Goal: Information Seeking & Learning: Check status

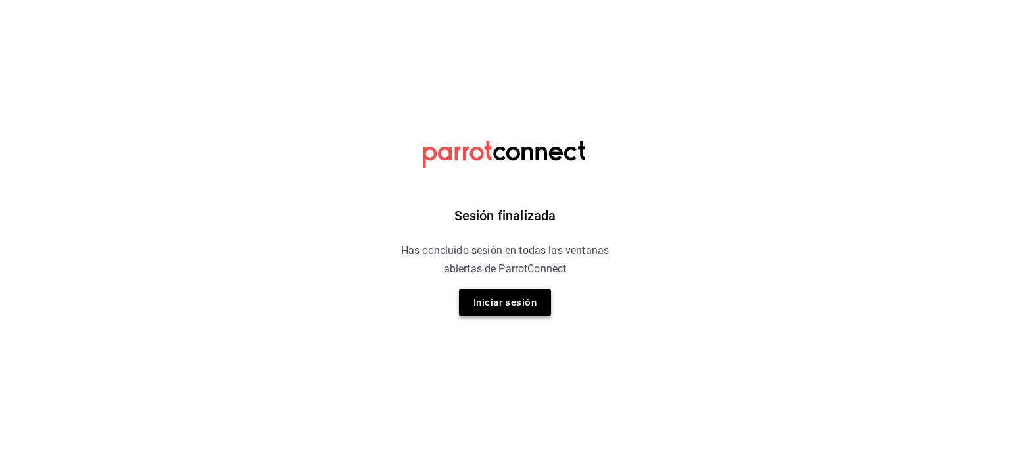
click at [509, 289] on button "Iniciar sesión" at bounding box center [505, 303] width 92 height 28
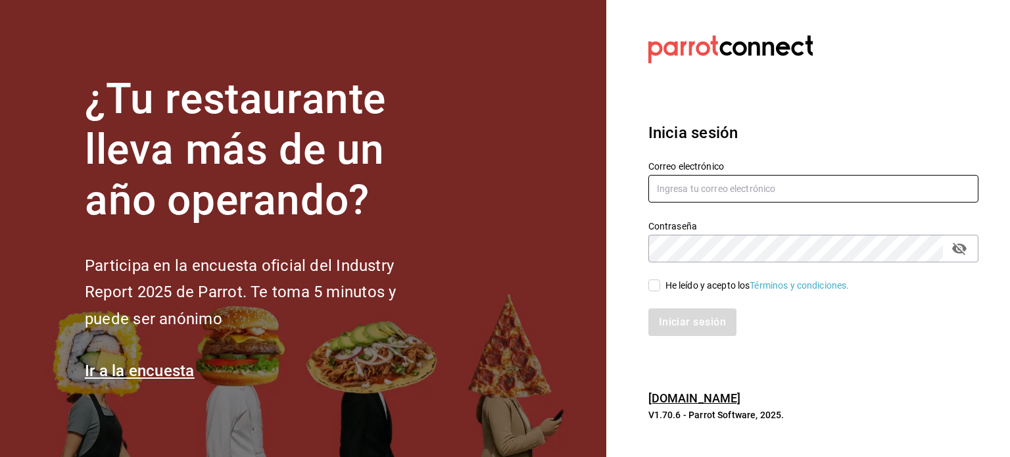
click at [772, 193] on input "text" at bounding box center [813, 189] width 330 height 28
type input "[EMAIL_ADDRESS][DOMAIN_NAME]"
click at [674, 283] on div "He leído y acepto los Términos y condiciones." at bounding box center [757, 286] width 184 height 14
click at [660, 283] on input "He leído y acepto los Términos y condiciones." at bounding box center [654, 285] width 12 height 12
checkbox input "true"
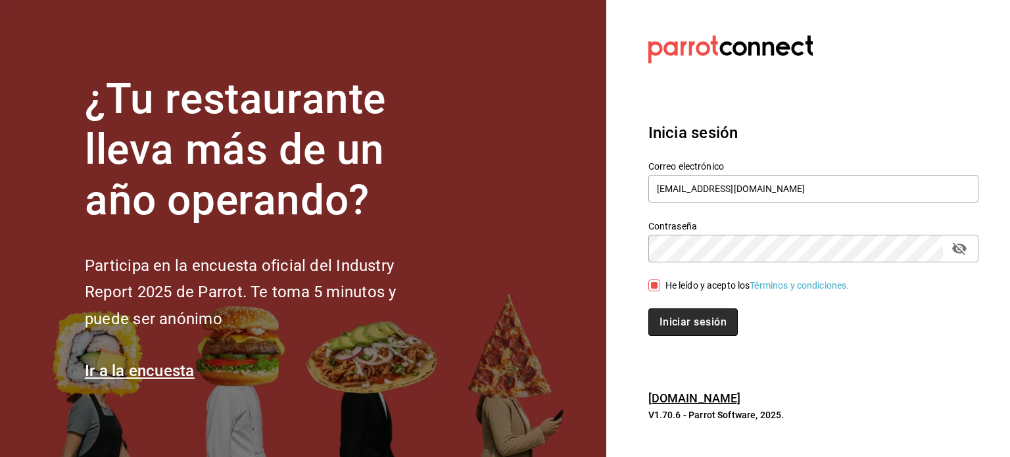
click at [697, 325] on button "Iniciar sesión" at bounding box center [692, 322] width 89 height 28
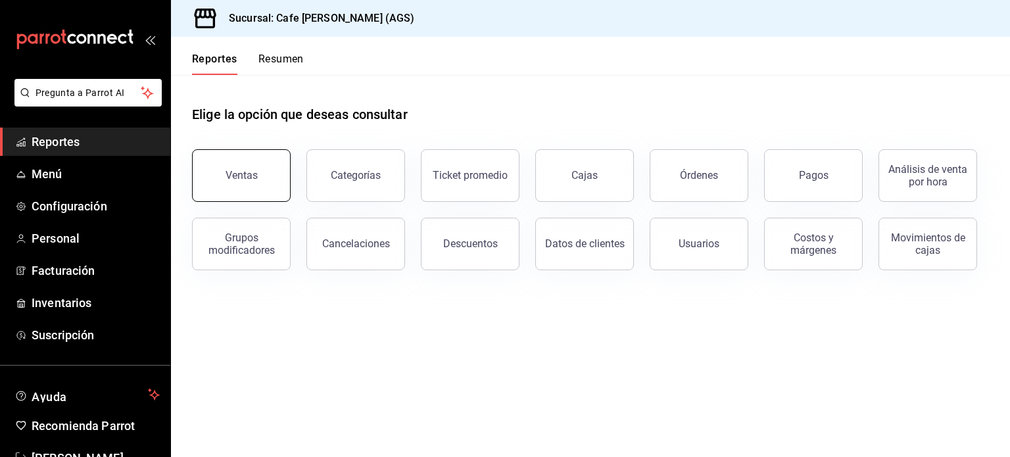
click at [204, 150] on div "Ventas" at bounding box center [233, 167] width 114 height 68
click at [209, 156] on button "Ventas" at bounding box center [241, 175] width 99 height 53
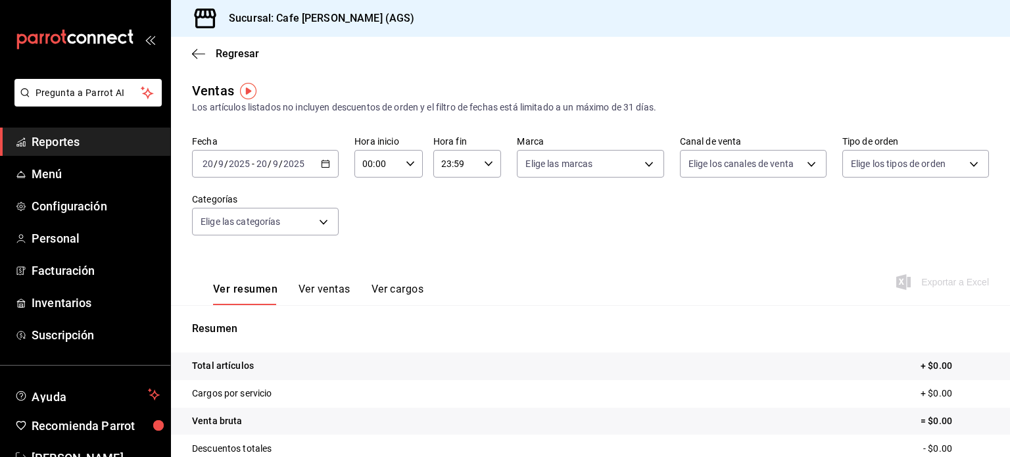
click at [321, 168] on icon "button" at bounding box center [325, 163] width 9 height 9
click at [426, 245] on div "Fecha [DATE] [DATE] - [DATE] [DATE] Hora inicio 00:00 Hora inicio Hora fin 23:5…" at bounding box center [590, 193] width 797 height 116
click at [329, 165] on div "[DATE] [DATE] - [DATE] [DATE]" at bounding box center [265, 164] width 147 height 28
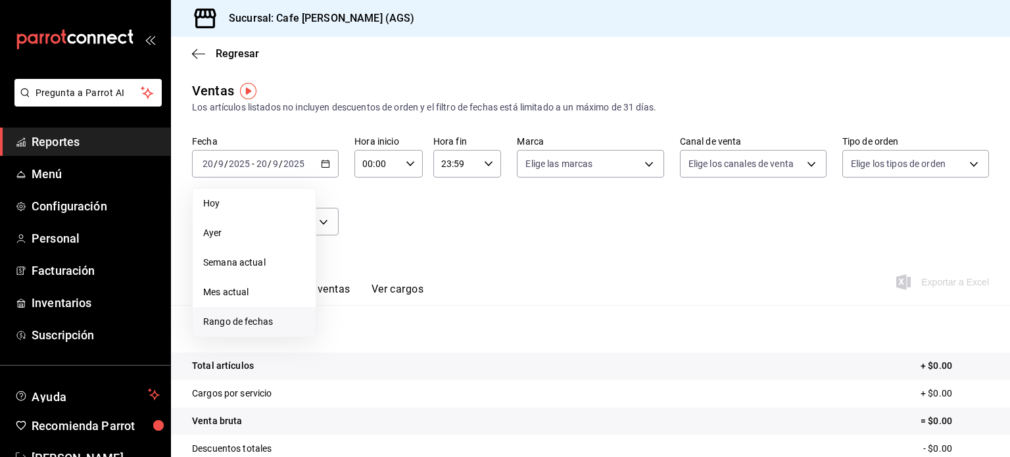
click at [276, 321] on span "Rango de fechas" at bounding box center [254, 322] width 102 height 14
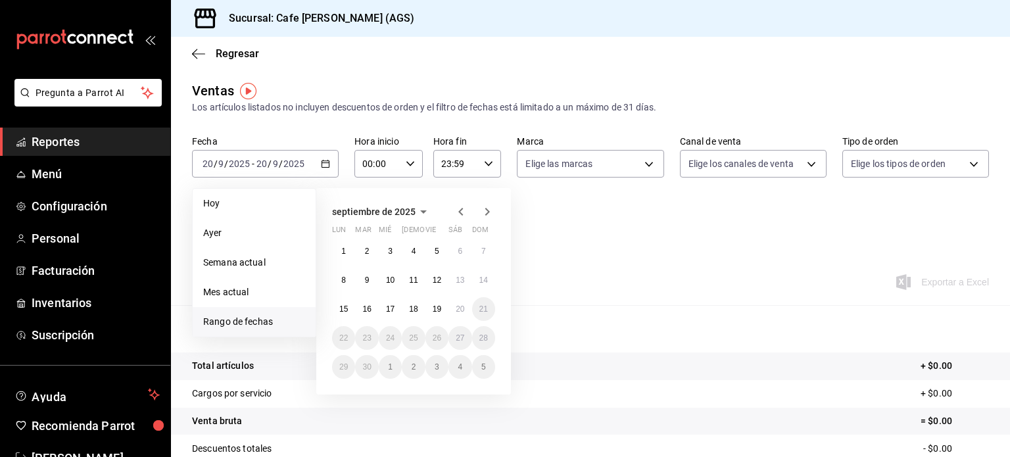
click at [429, 204] on icon "button" at bounding box center [423, 212] width 16 height 16
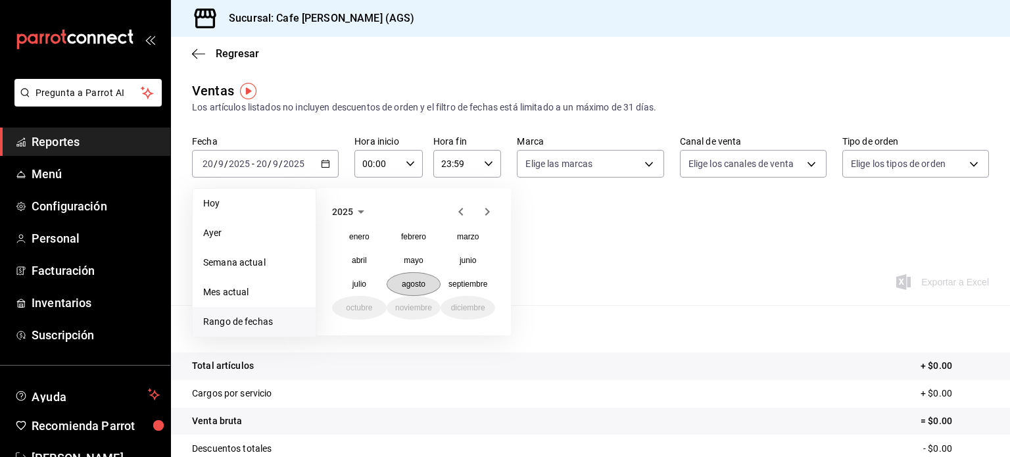
click at [421, 287] on abbr "agosto" at bounding box center [414, 283] width 24 height 9
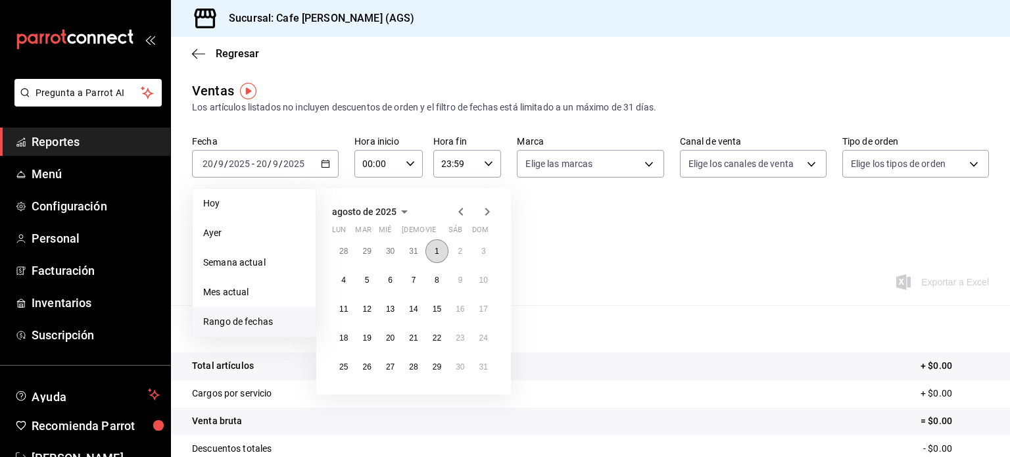
click at [436, 255] on button "1" at bounding box center [436, 251] width 23 height 24
click at [488, 369] on button "31" at bounding box center [483, 367] width 23 height 24
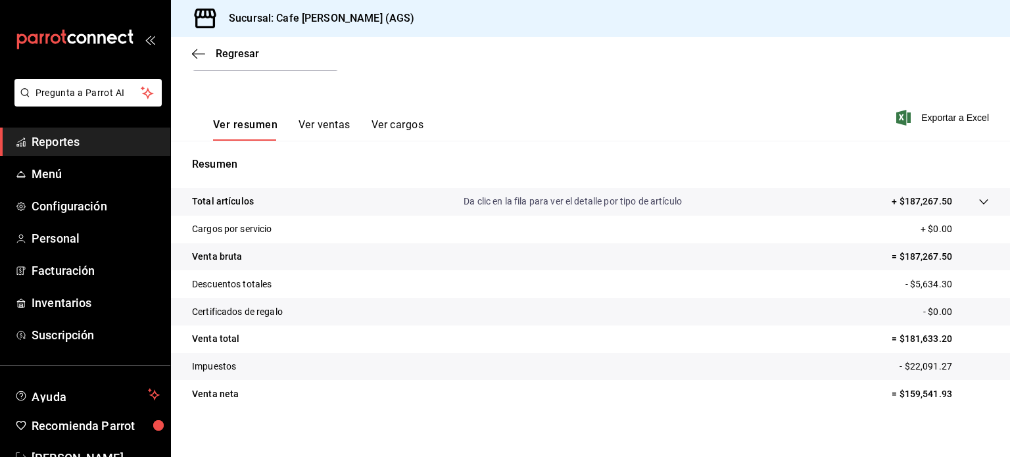
scroll to position [173, 0]
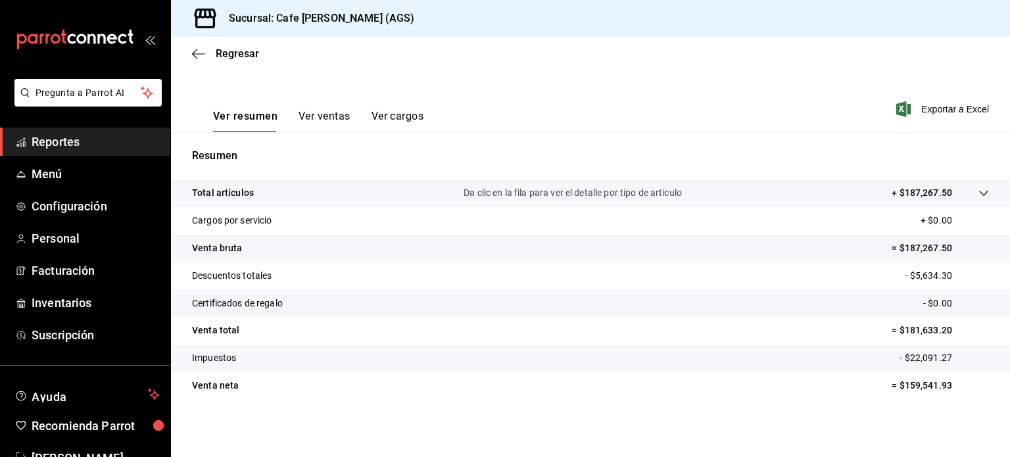
click at [329, 110] on button "Ver ventas" at bounding box center [324, 121] width 52 height 22
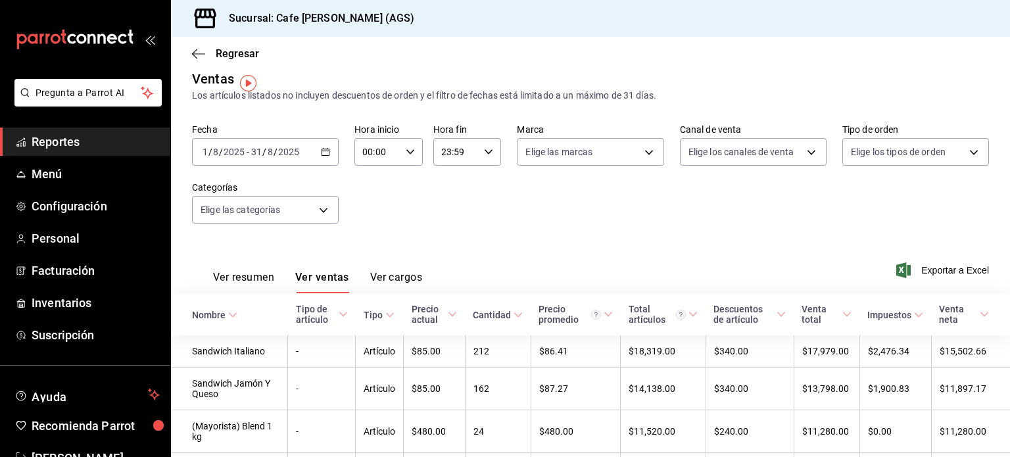
scroll to position [8, 0]
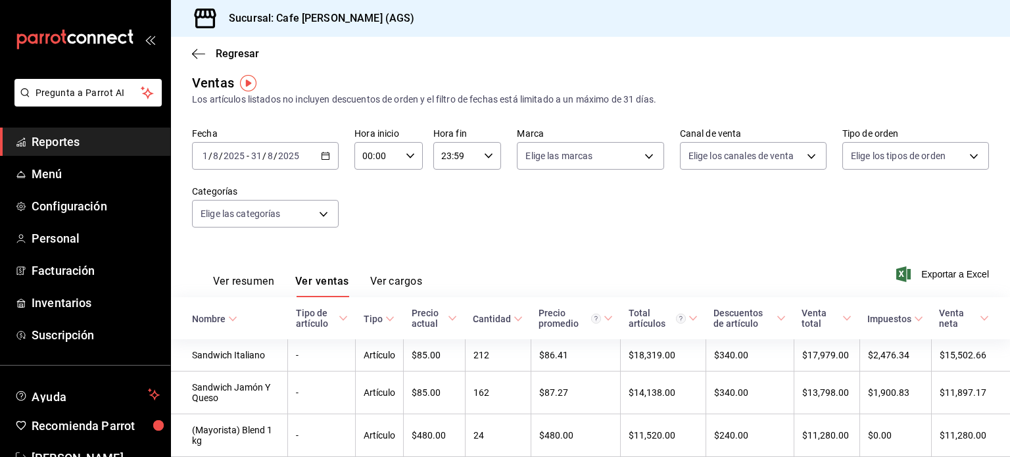
click at [264, 284] on button "Ver resumen" at bounding box center [243, 286] width 61 height 22
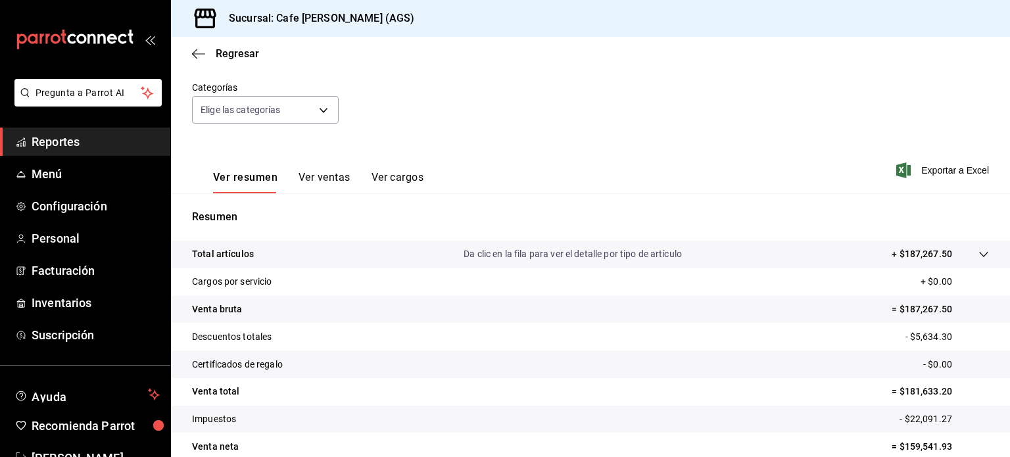
scroll to position [173, 0]
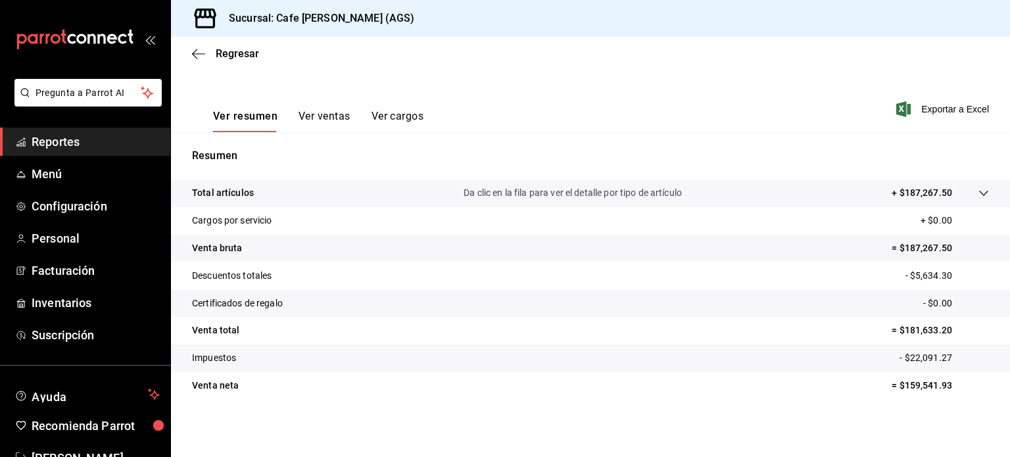
click at [621, 181] on tr "Total artículos Da clic en la fila para ver el detalle por tipo de artículo + $…" at bounding box center [590, 193] width 839 height 28
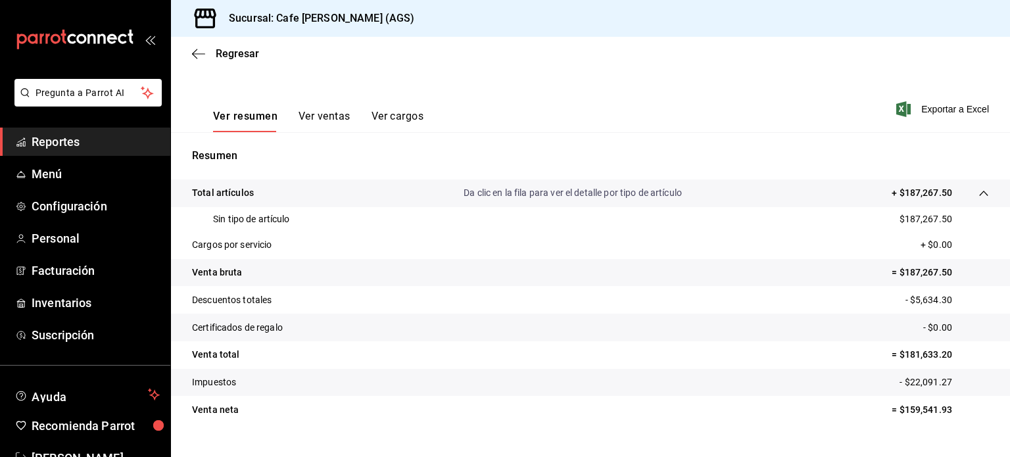
click at [618, 185] on tr "Total artículos Da clic en la fila para ver el detalle por tipo de artículo + $…" at bounding box center [590, 193] width 839 height 28
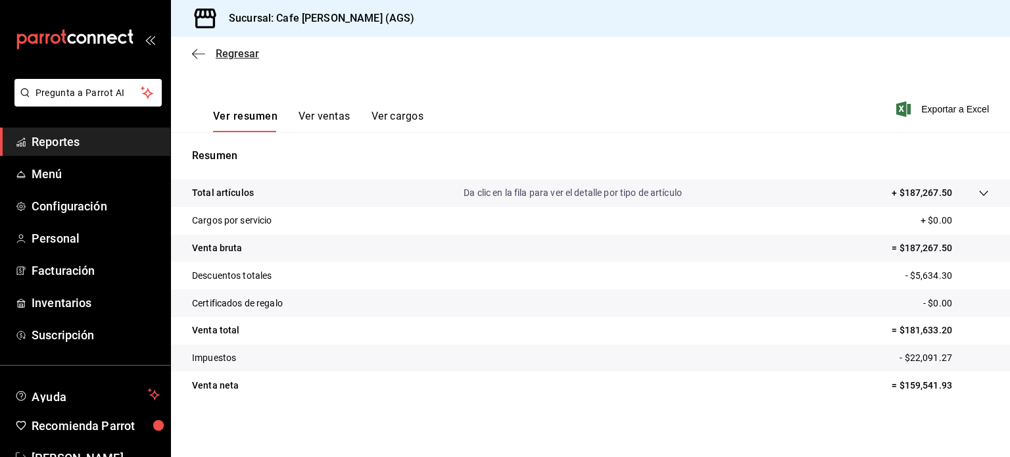
click at [198, 53] on icon "button" at bounding box center [198, 54] width 13 height 12
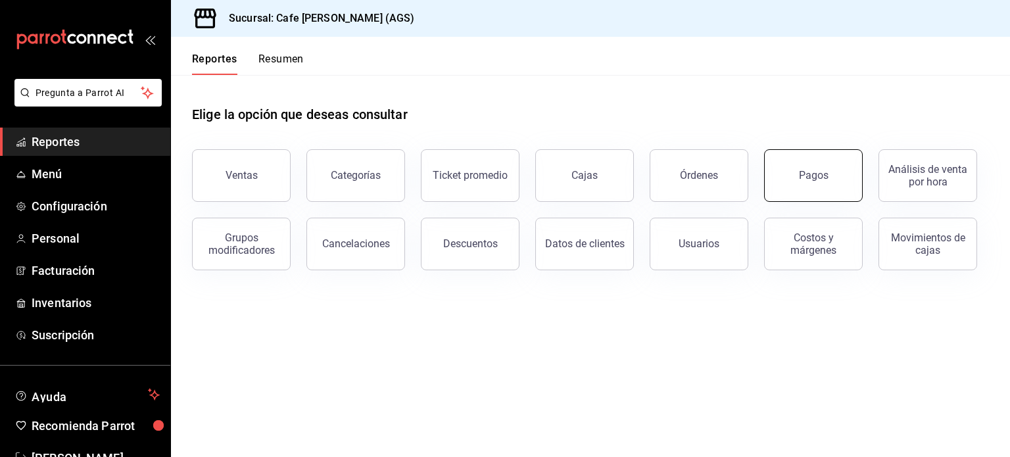
click at [833, 183] on button "Pagos" at bounding box center [813, 175] width 99 height 53
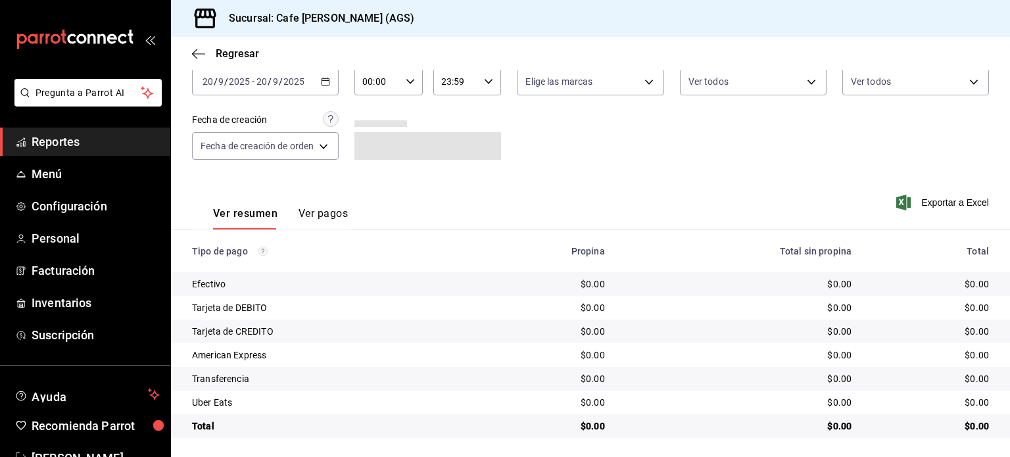
scroll to position [76, 0]
click at [326, 83] on \(Stroke\) "button" at bounding box center [325, 79] width 8 height 7
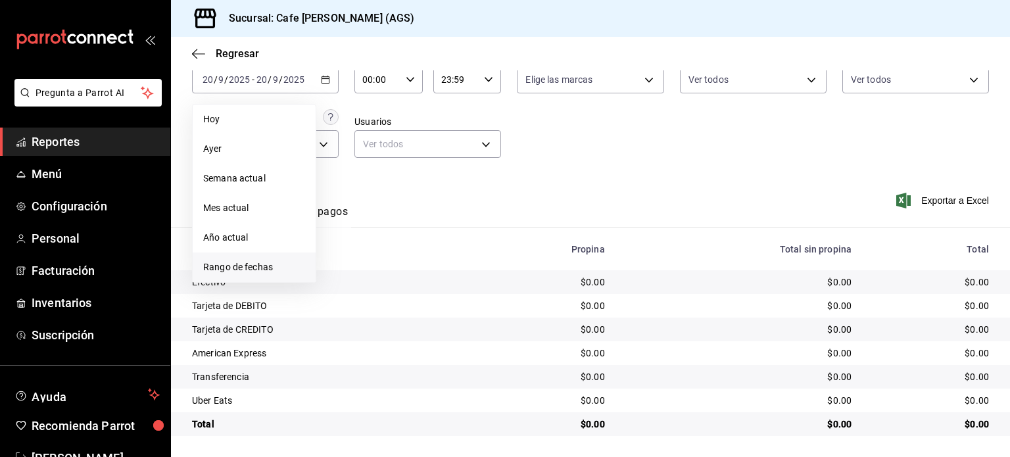
click at [272, 262] on span "Rango de fechas" at bounding box center [254, 267] width 102 height 14
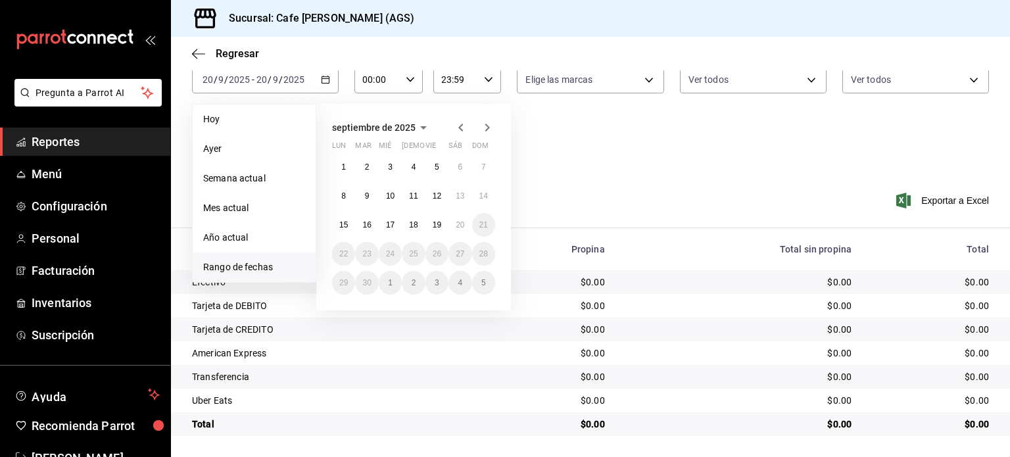
click at [413, 124] on span "septiembre de 2025" at bounding box center [373, 127] width 83 height 11
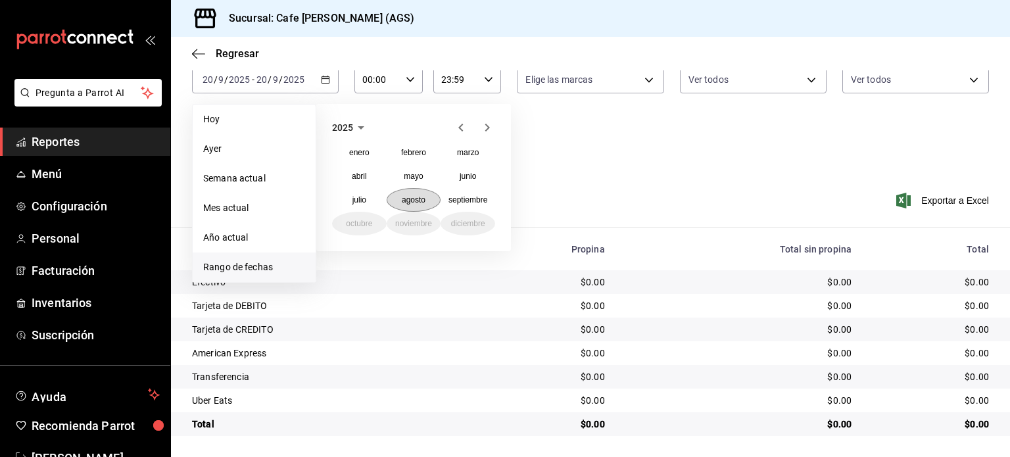
click at [423, 204] on button "agosto" at bounding box center [413, 200] width 55 height 24
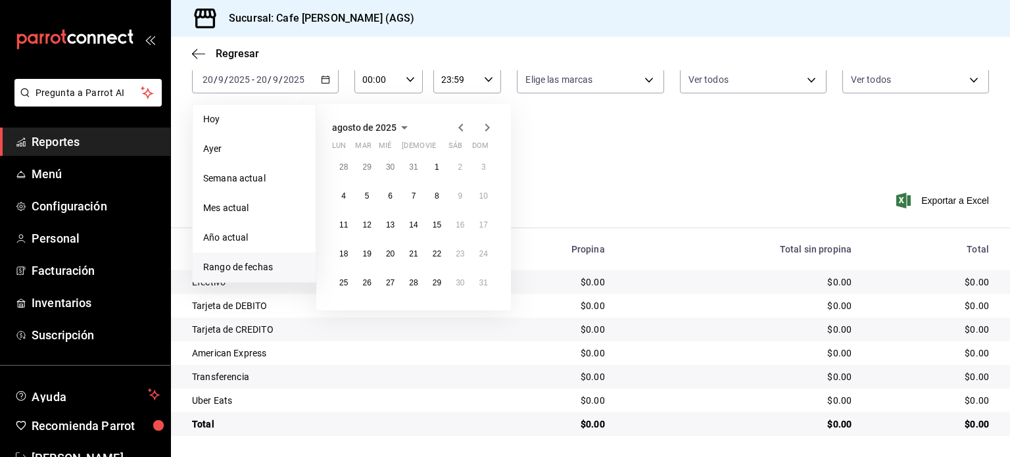
click at [442, 155] on div "28 29 30 31 1 2 3 4 5 6 7 8 9 10 11 12 13 14 15 16 17 18 19 20 21 22 23 24 25 2…" at bounding box center [413, 224] width 163 height 139
click at [435, 162] on abbr "1" at bounding box center [436, 166] width 5 height 9
click at [491, 285] on button "31" at bounding box center [483, 283] width 23 height 24
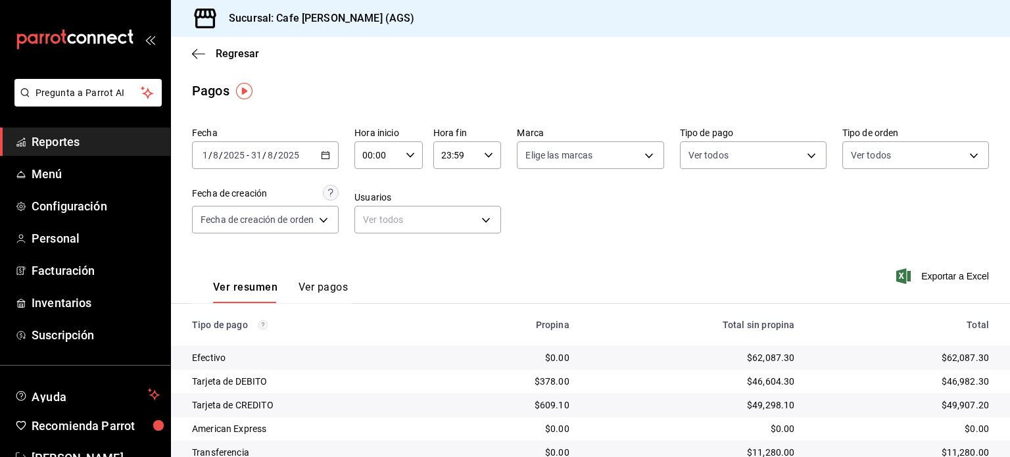
click at [317, 295] on button "Ver pagos" at bounding box center [322, 292] width 49 height 22
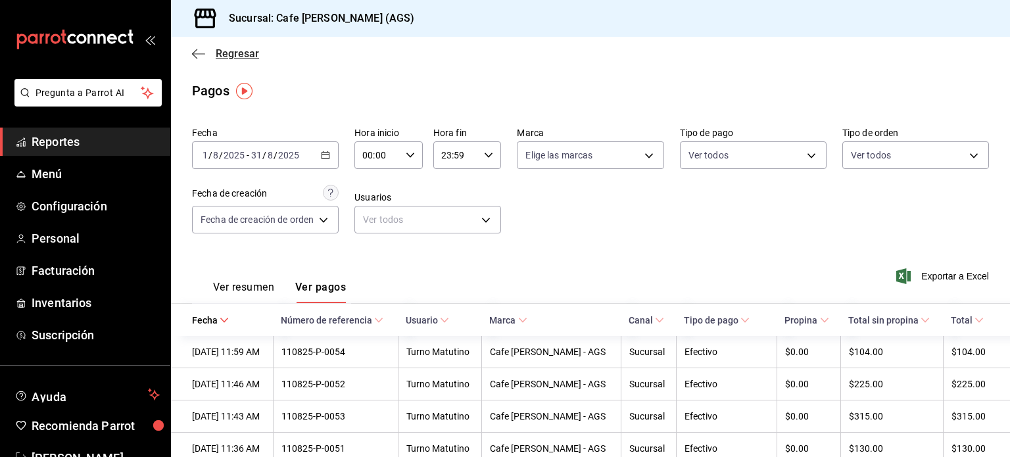
click at [243, 53] on span "Regresar" at bounding box center [237, 53] width 43 height 12
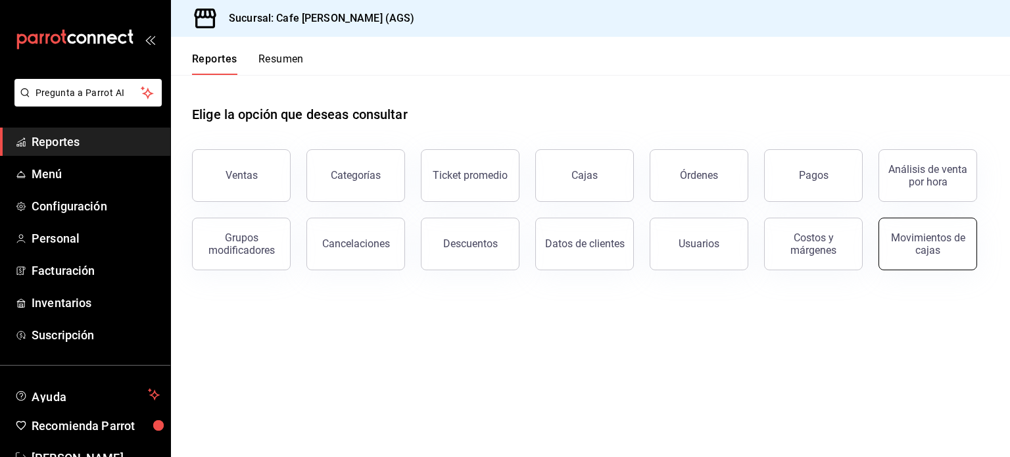
click at [923, 231] on button "Movimientos de cajas" at bounding box center [927, 244] width 99 height 53
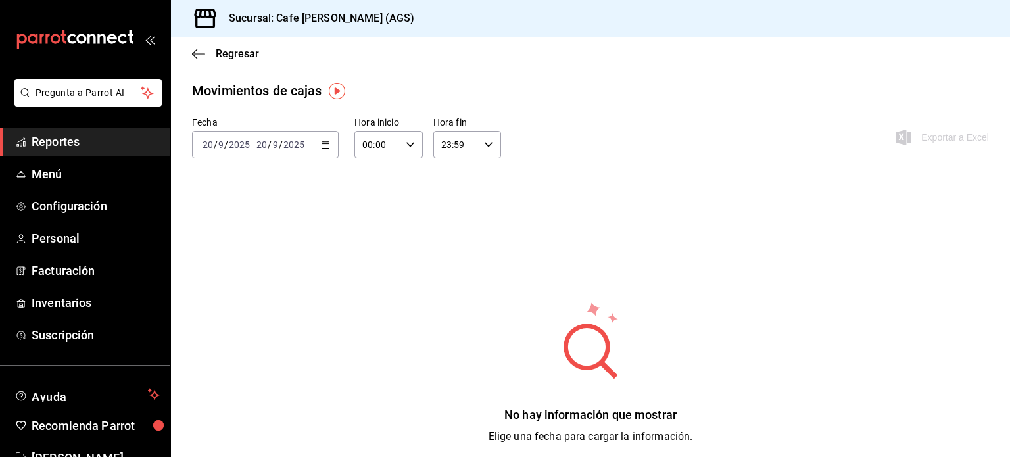
click at [329, 147] on icon "button" at bounding box center [325, 144] width 9 height 9
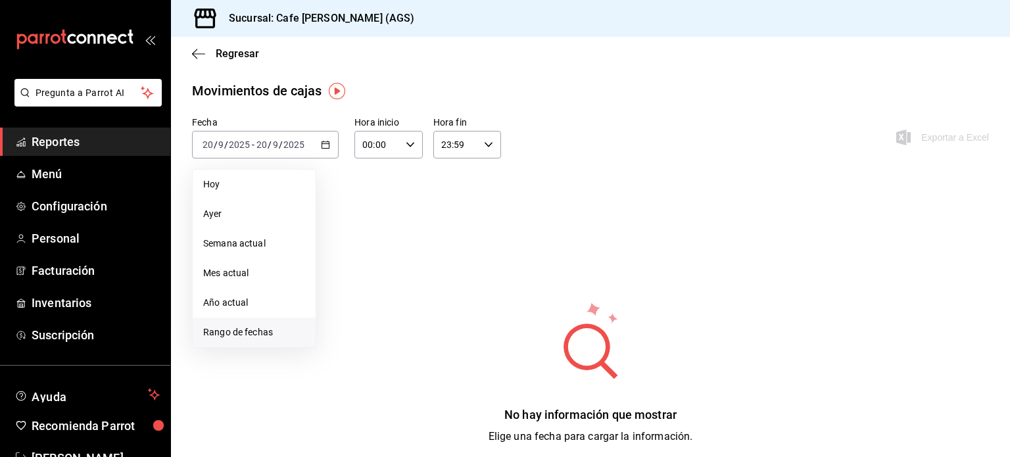
click at [266, 341] on li "Rango de fechas" at bounding box center [254, 332] width 123 height 30
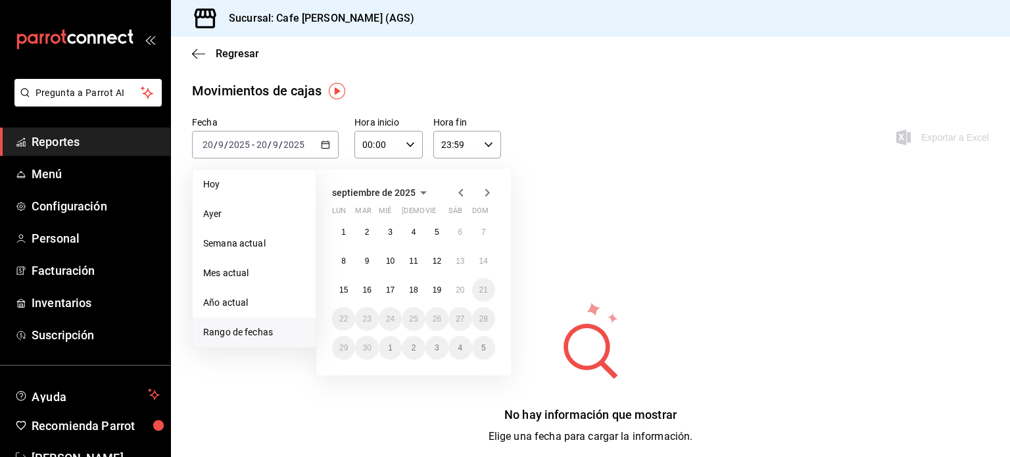
click at [408, 195] on span "septiembre de 2025" at bounding box center [373, 192] width 83 height 11
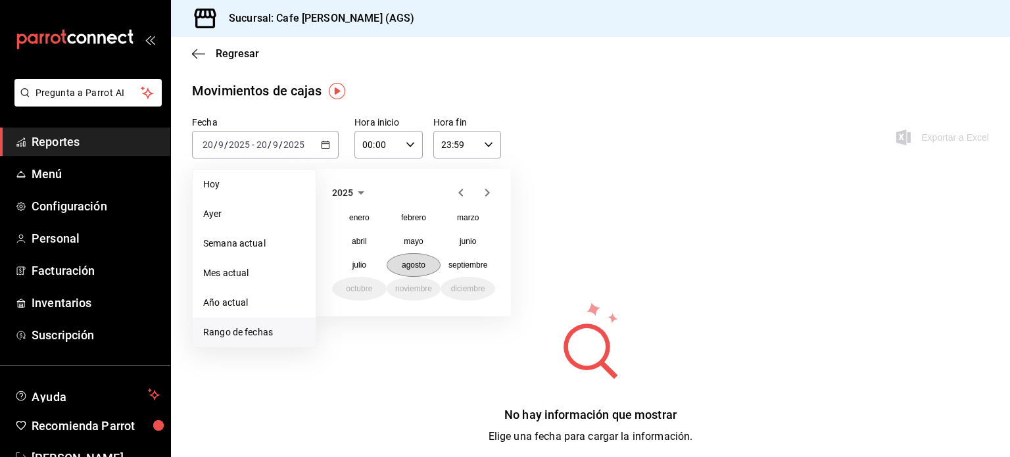
click at [430, 267] on button "agosto" at bounding box center [413, 265] width 55 height 24
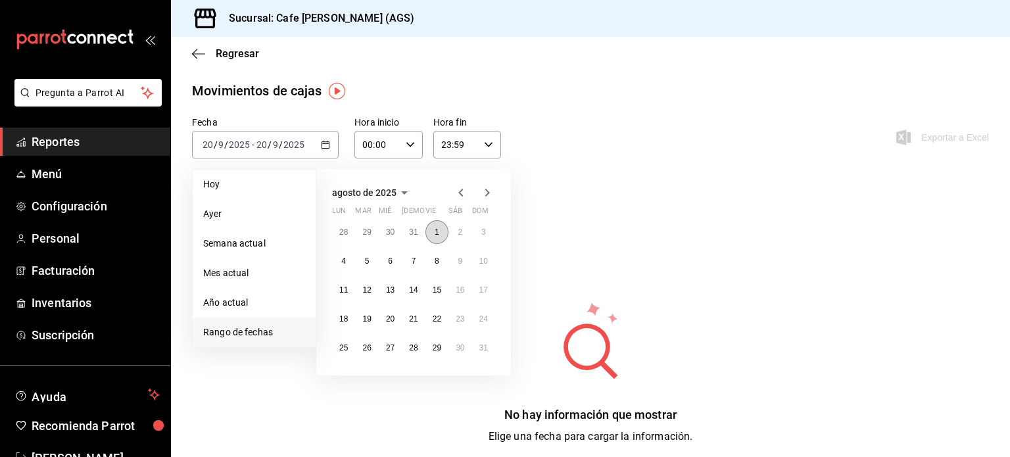
click at [436, 226] on button "1" at bounding box center [436, 232] width 23 height 24
click at [480, 338] on button "31" at bounding box center [483, 348] width 23 height 24
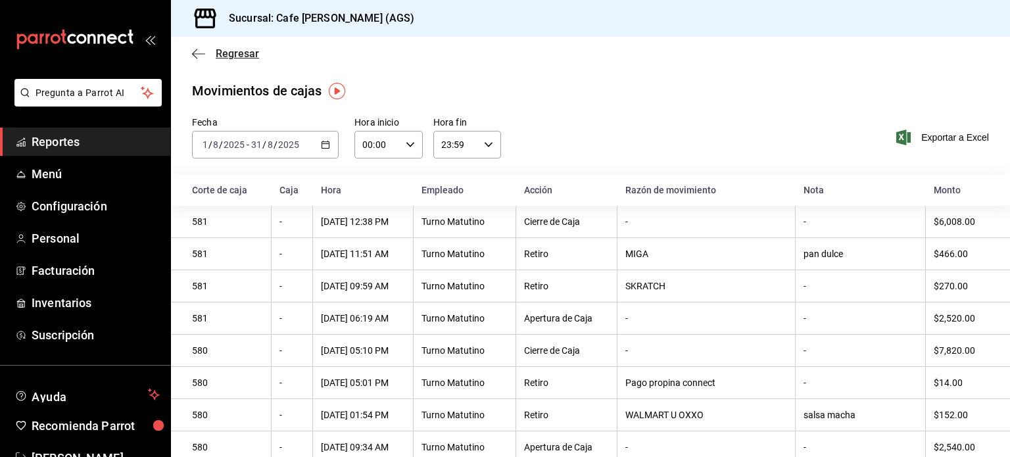
click at [198, 55] on icon "button" at bounding box center [198, 54] width 13 height 12
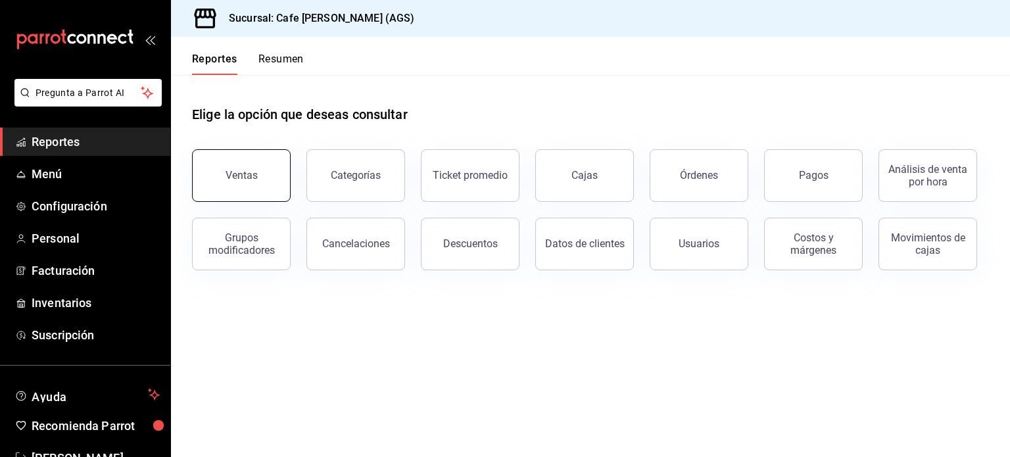
click at [281, 190] on button "Ventas" at bounding box center [241, 175] width 99 height 53
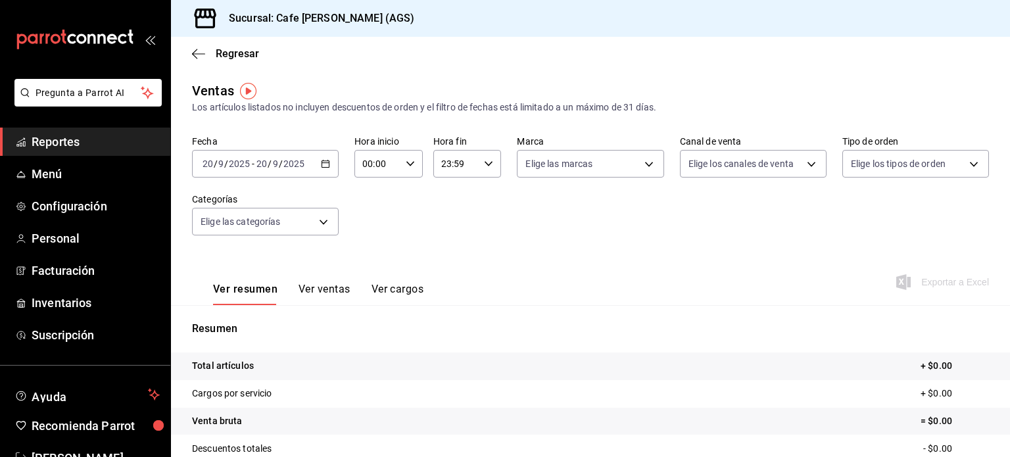
click at [306, 154] on div "2025-09-20 20 / 9 / 2025 - 2025-09-20 20 / 9 / 2025" at bounding box center [265, 164] width 147 height 28
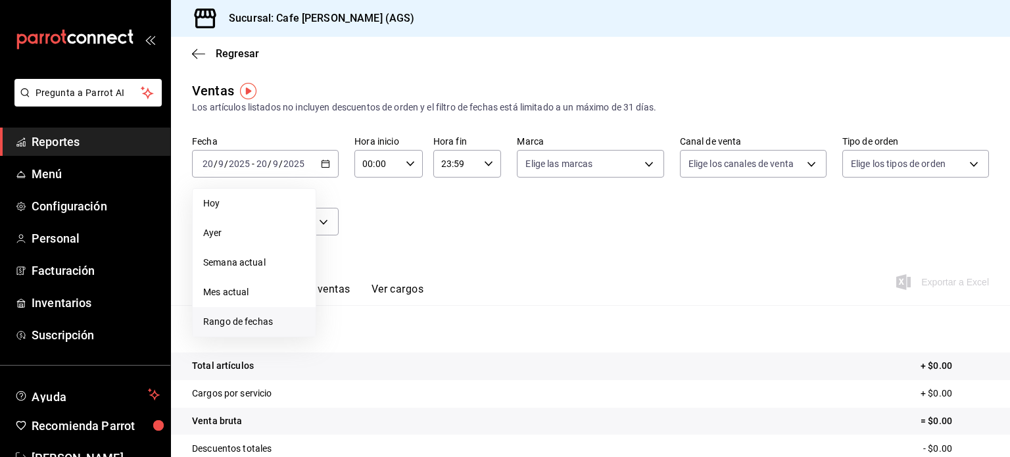
click at [269, 326] on span "Rango de fechas" at bounding box center [254, 322] width 102 height 14
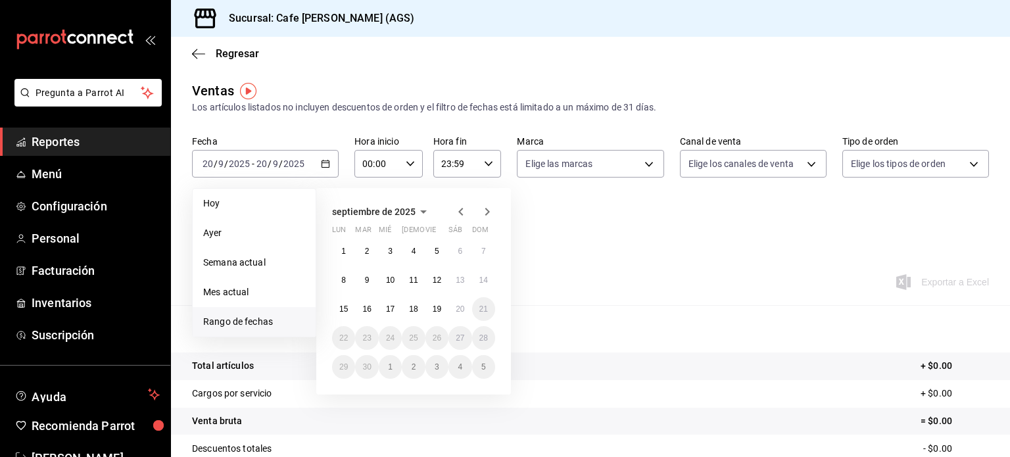
click at [402, 224] on div "septiembre de 2025 lun mar mié jue vie sáb dom 1 2 3 4 5 6 7 8 9 10 11 12 13 14…" at bounding box center [413, 291] width 195 height 206
click at [401, 214] on span "septiembre de 2025" at bounding box center [373, 211] width 83 height 11
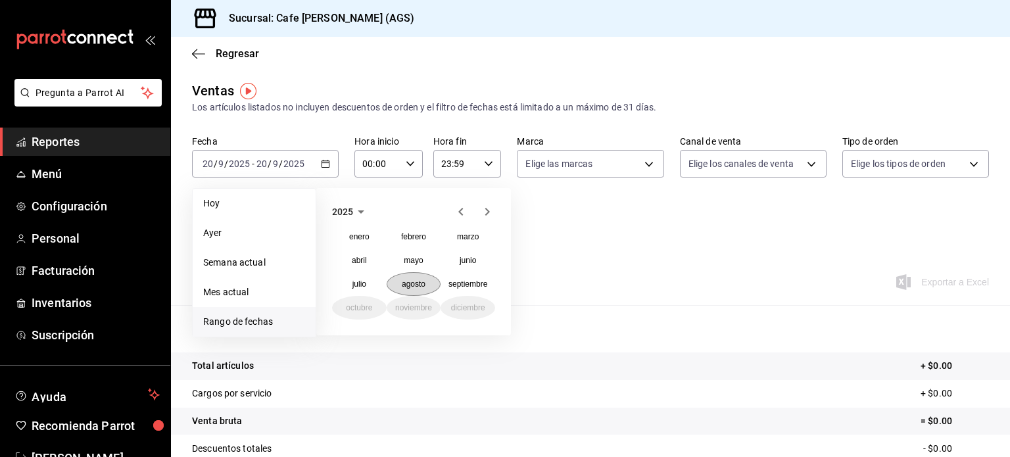
click at [409, 276] on button "agosto" at bounding box center [413, 284] width 55 height 24
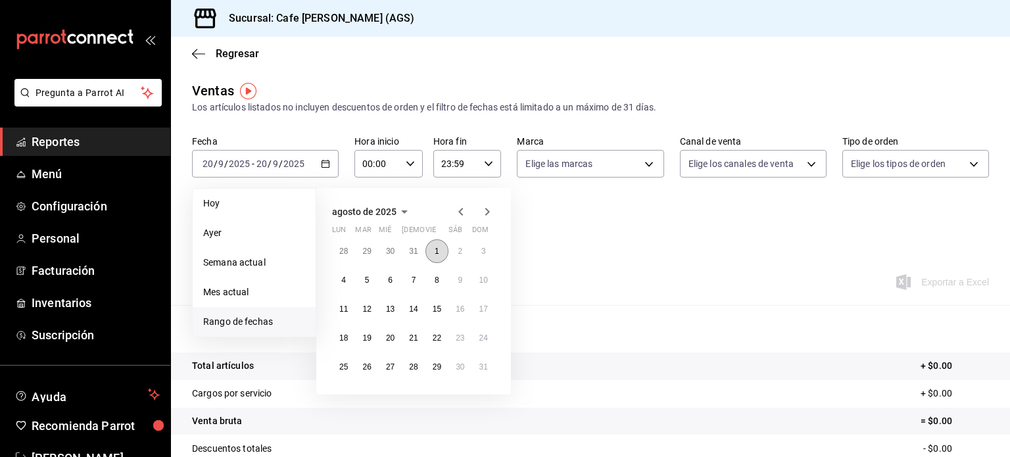
click at [430, 246] on button "1" at bounding box center [436, 251] width 23 height 24
click at [480, 370] on abbr "31" at bounding box center [483, 366] width 9 height 9
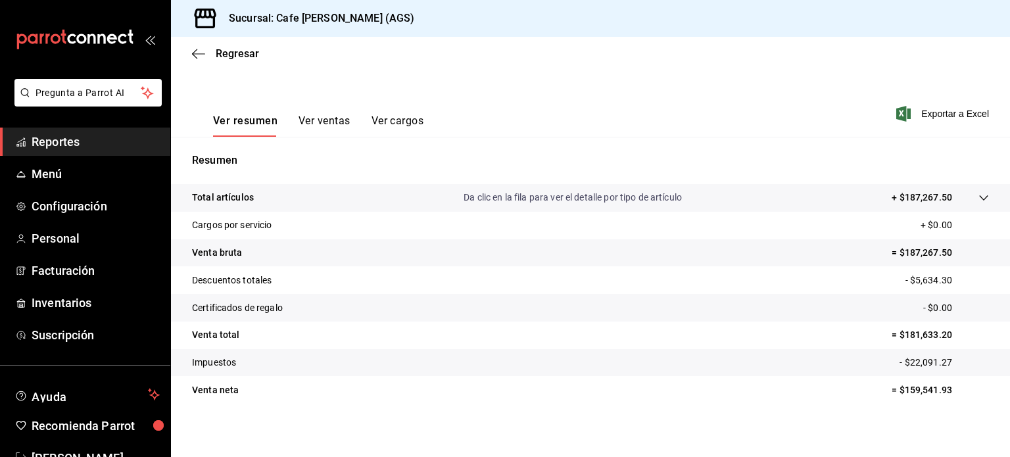
scroll to position [173, 0]
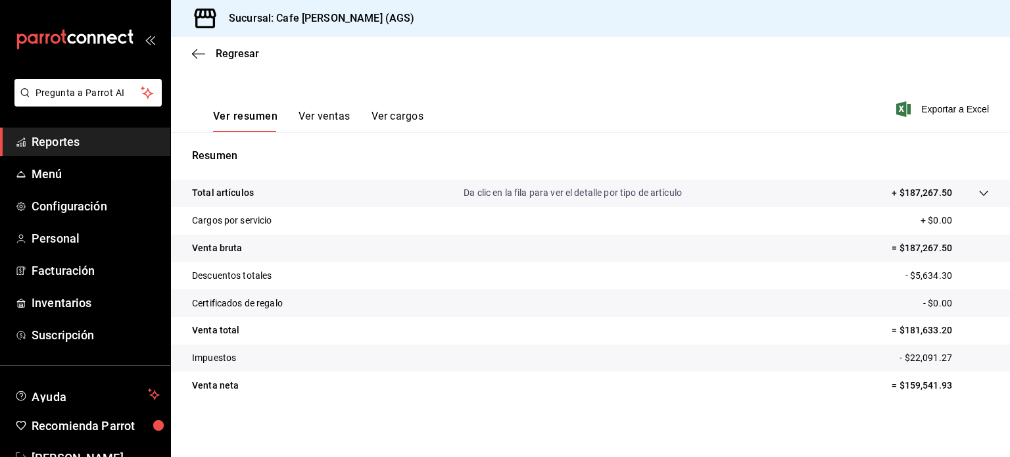
click at [334, 116] on button "Ver ventas" at bounding box center [324, 121] width 52 height 22
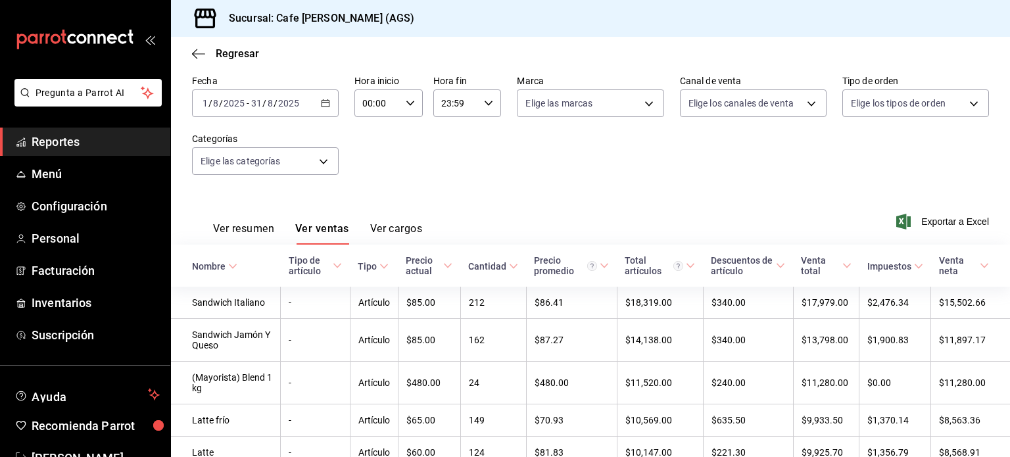
scroll to position [41, 0]
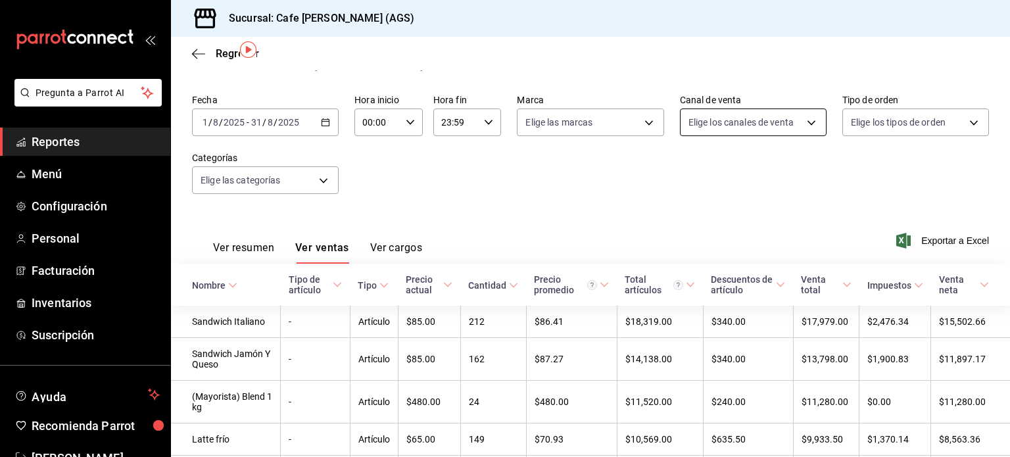
click at [797, 127] on body "Pregunta a Parrot AI Reportes Menú Configuración Personal Facturación Inventari…" at bounding box center [505, 228] width 1010 height 457
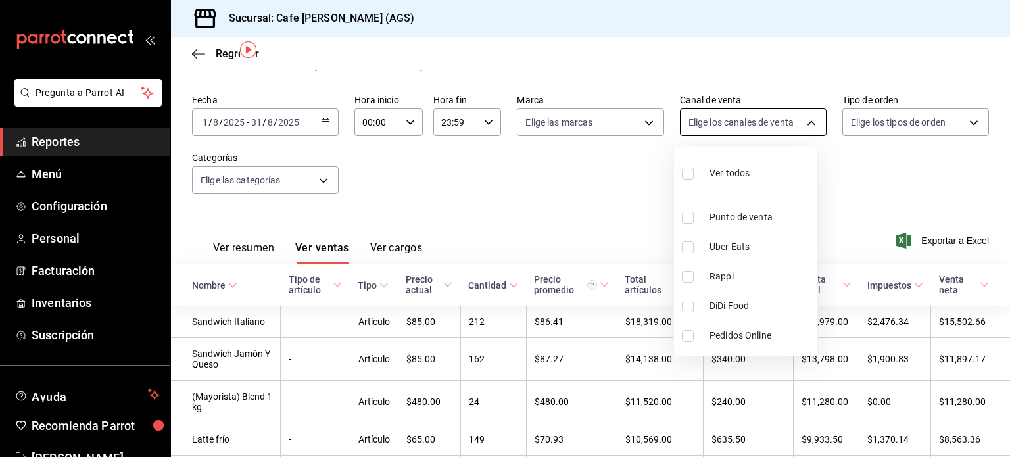
click at [797, 127] on div at bounding box center [505, 228] width 1010 height 457
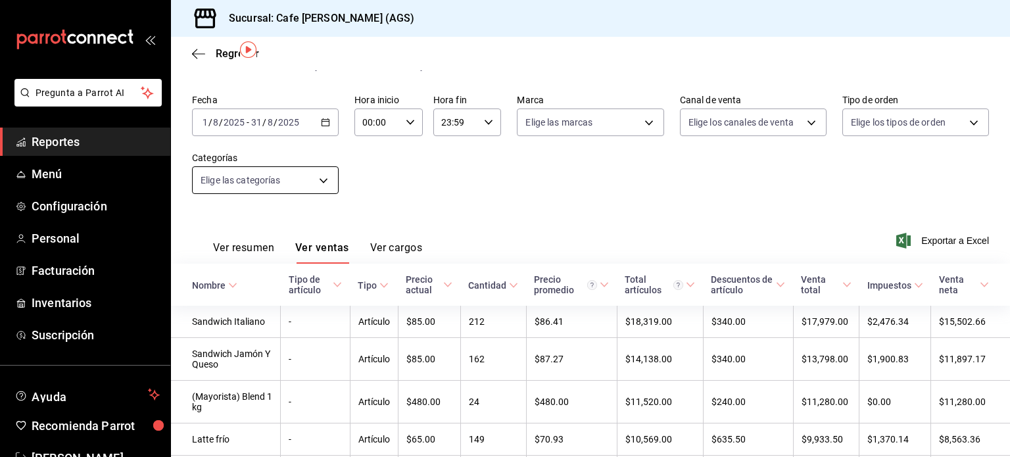
click at [304, 181] on body "Pregunta a Parrot AI Reportes Menú Configuración Personal Facturación Inventari…" at bounding box center [505, 228] width 1010 height 457
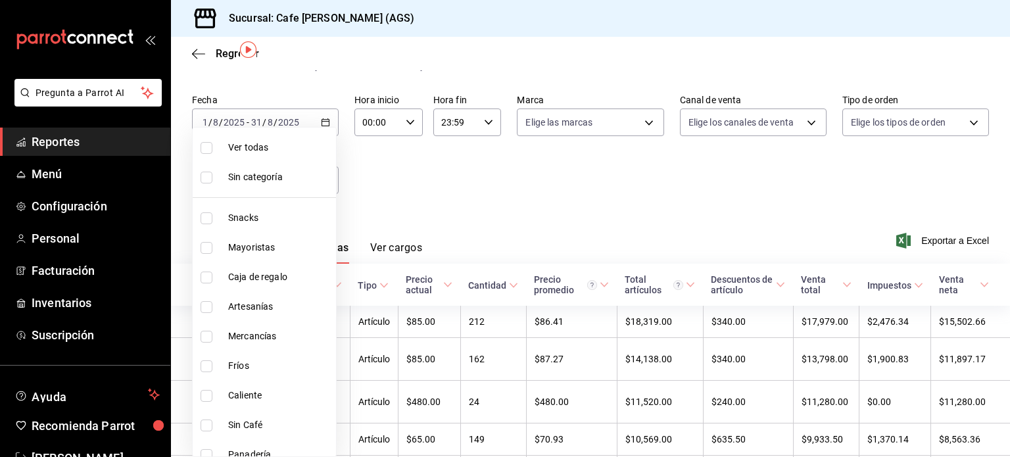
click at [622, 198] on div at bounding box center [505, 228] width 1010 height 457
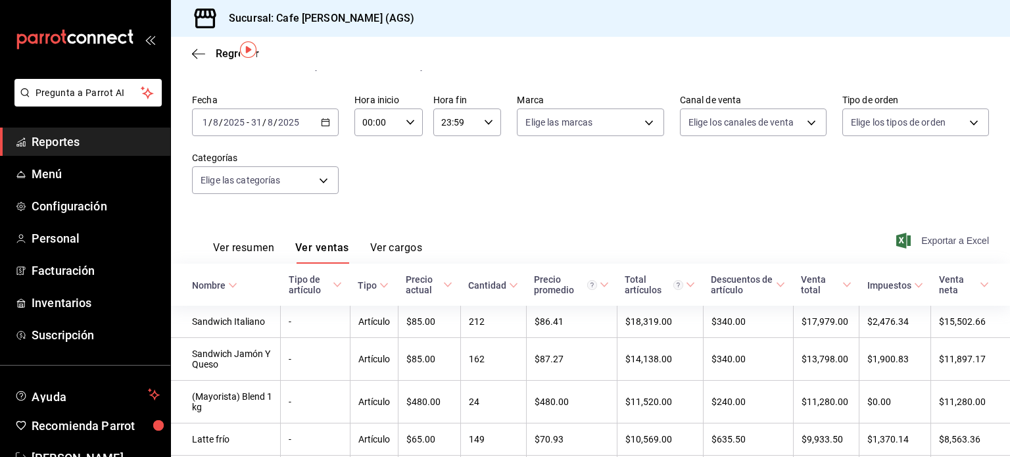
click at [942, 237] on span "Exportar a Excel" at bounding box center [943, 241] width 90 height 16
click at [204, 53] on icon "button" at bounding box center [198, 54] width 13 height 12
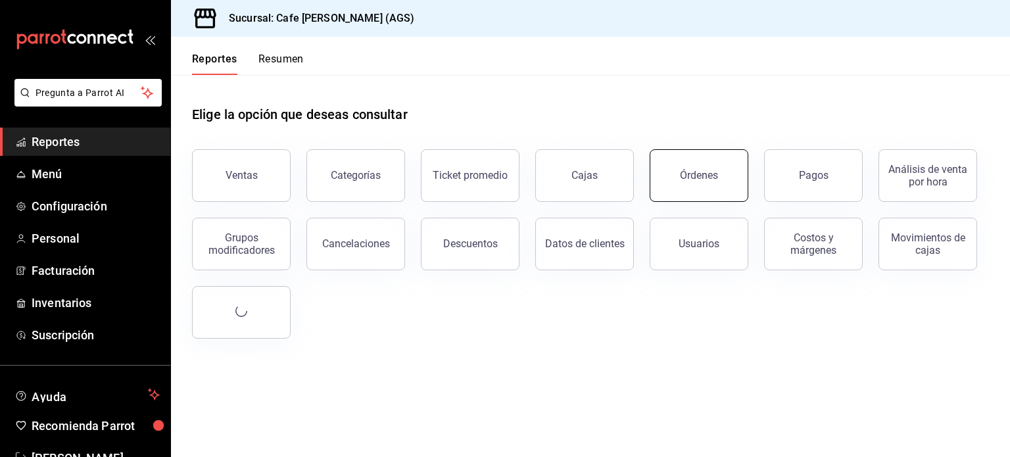
click at [708, 183] on button "Órdenes" at bounding box center [698, 175] width 99 height 53
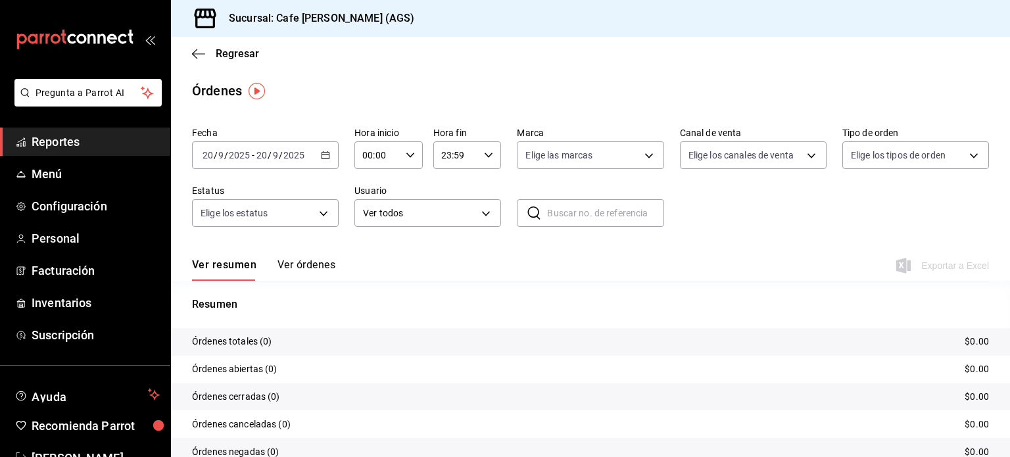
click at [321, 154] on \(Stroke\) "button" at bounding box center [325, 155] width 8 height 7
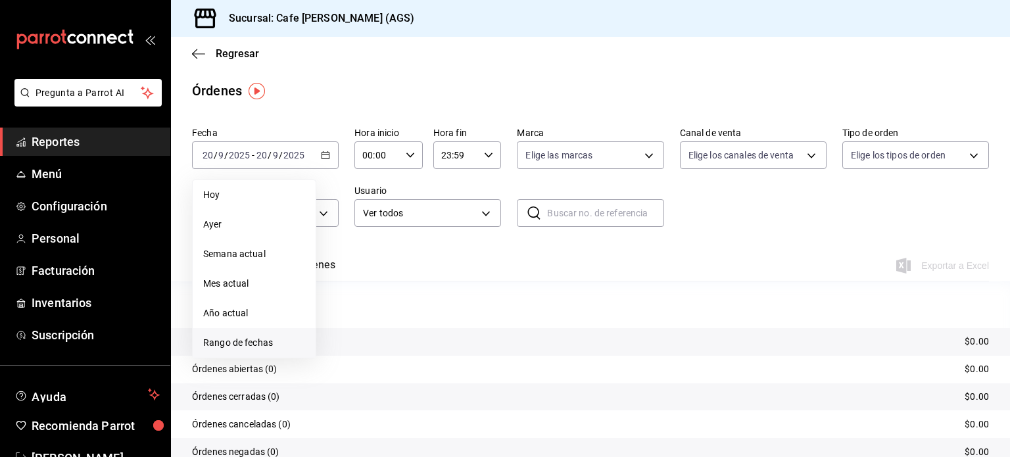
click at [252, 332] on li "Rango de fechas" at bounding box center [254, 343] width 123 height 30
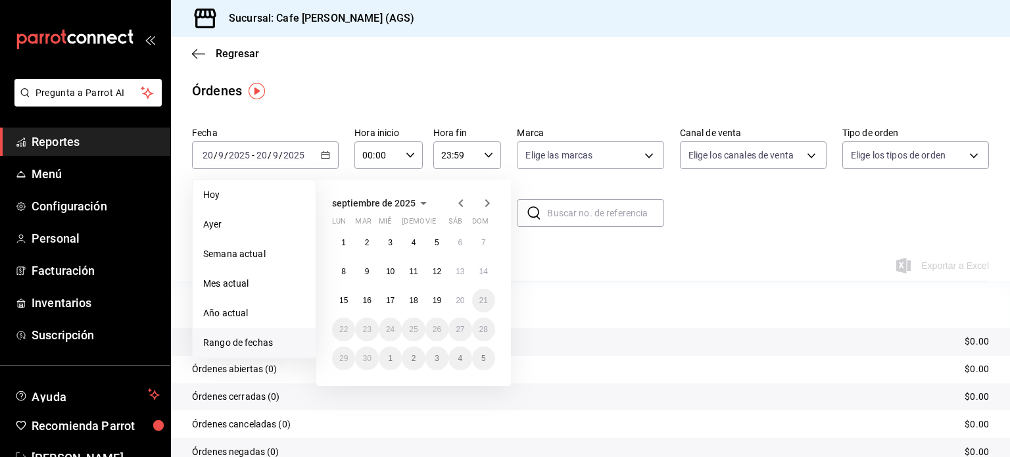
click at [395, 202] on span "septiembre de 2025" at bounding box center [373, 203] width 83 height 11
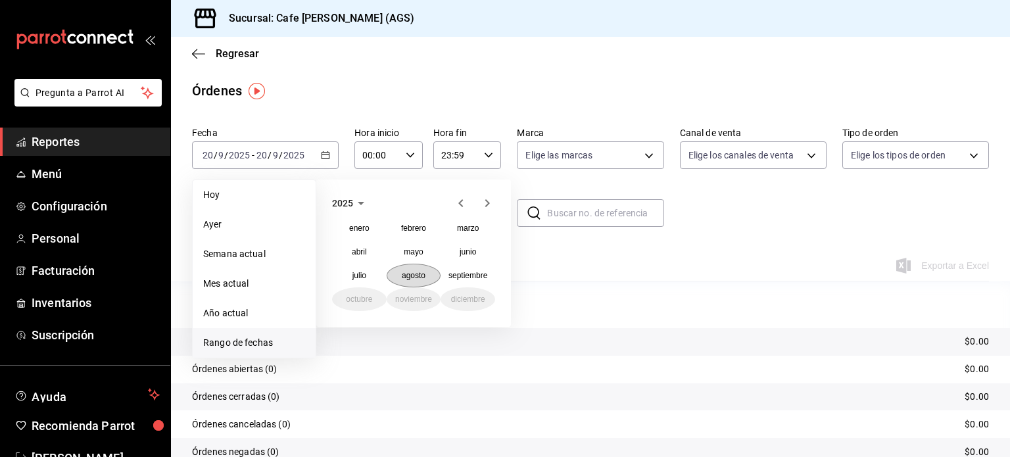
click at [403, 283] on button "agosto" at bounding box center [413, 276] width 55 height 24
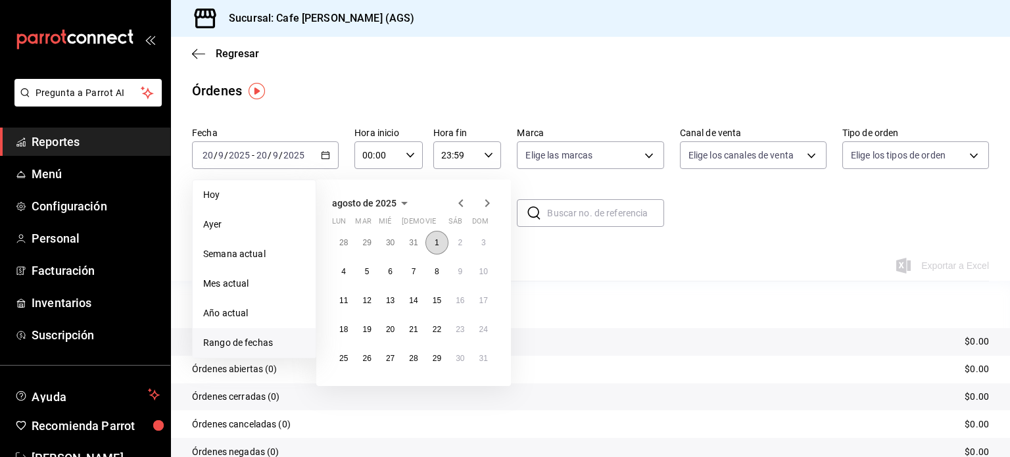
click at [442, 243] on button "1" at bounding box center [436, 243] width 23 height 24
click at [484, 352] on button "31" at bounding box center [483, 358] width 23 height 24
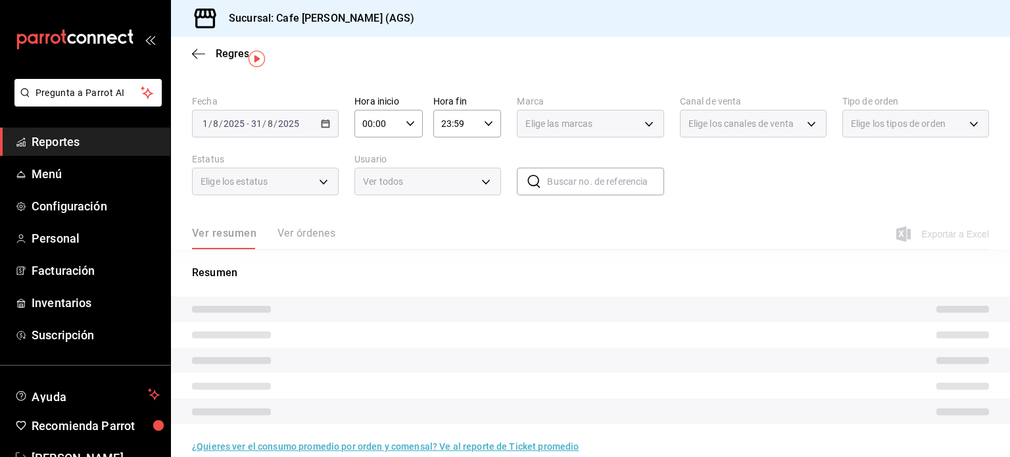
scroll to position [49, 0]
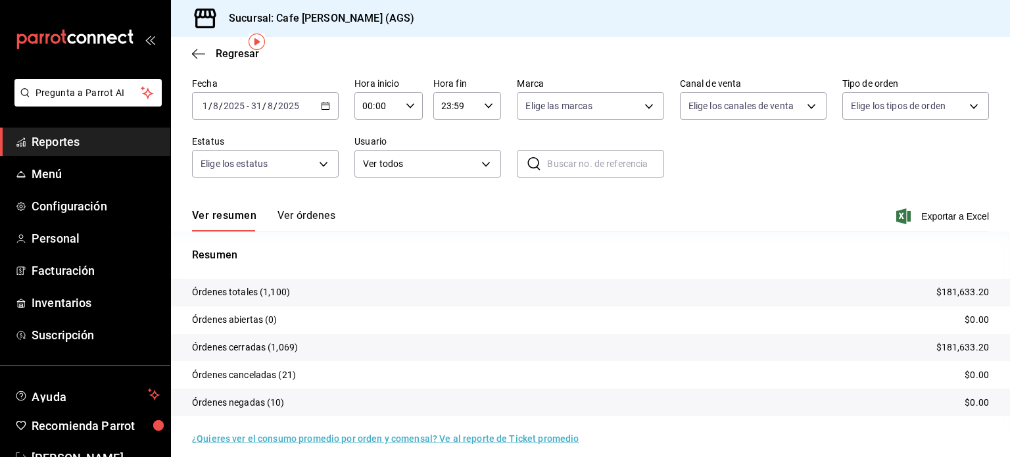
click at [302, 210] on button "Ver órdenes" at bounding box center [306, 220] width 58 height 22
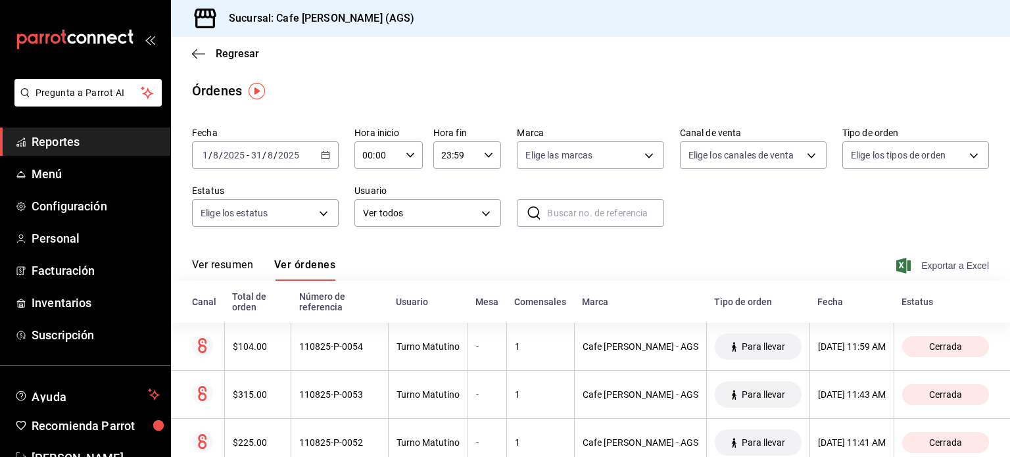
click at [931, 267] on span "Exportar a Excel" at bounding box center [943, 266] width 90 height 16
click at [203, 55] on icon "button" at bounding box center [198, 54] width 13 height 12
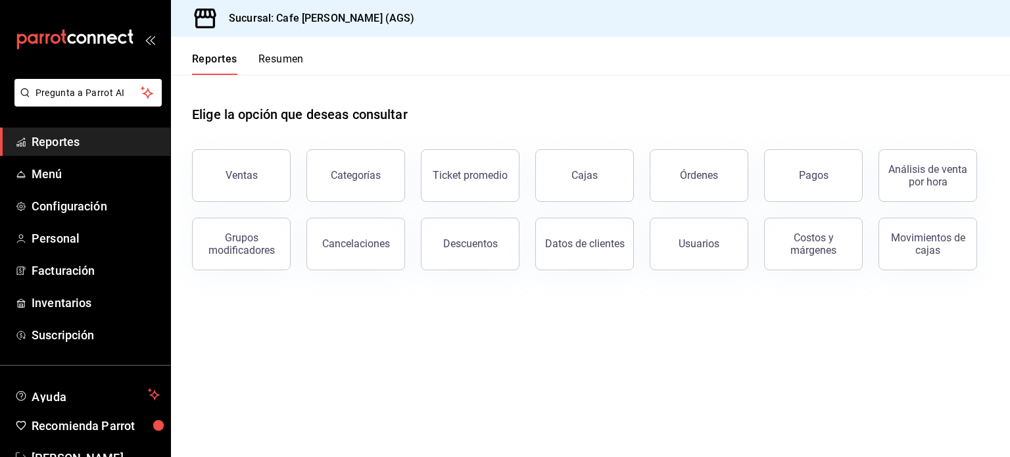
click at [243, 149] on div "Ventas" at bounding box center [233, 167] width 114 height 68
click at [241, 168] on button "Ventas" at bounding box center [241, 175] width 99 height 53
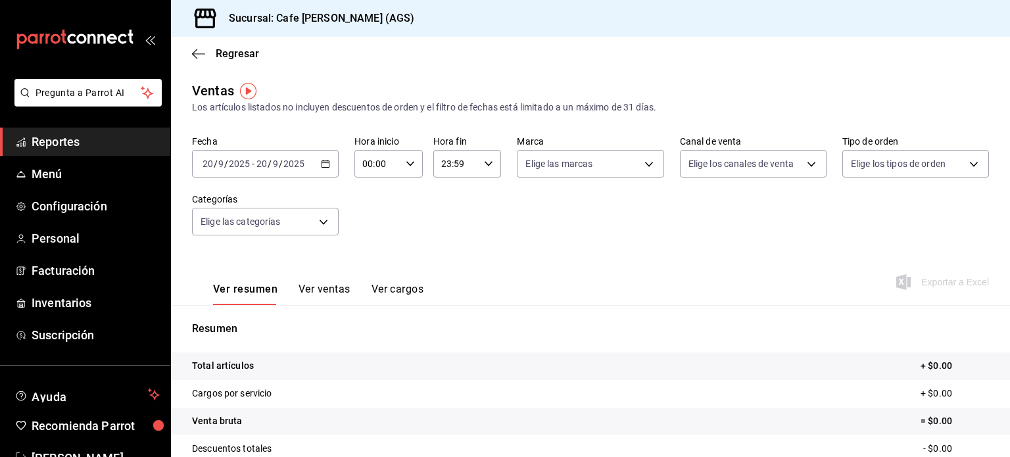
click at [296, 160] on input "2025" at bounding box center [294, 163] width 22 height 11
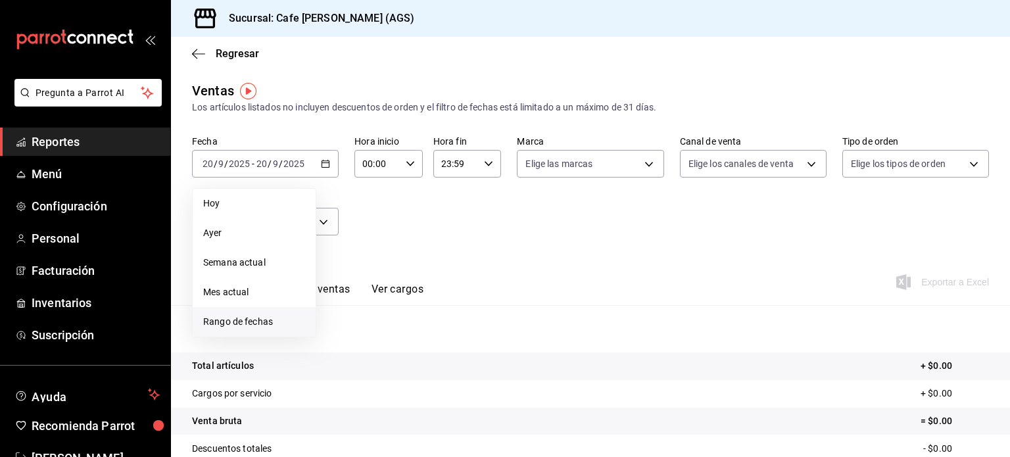
click at [238, 310] on li "Rango de fechas" at bounding box center [254, 322] width 123 height 30
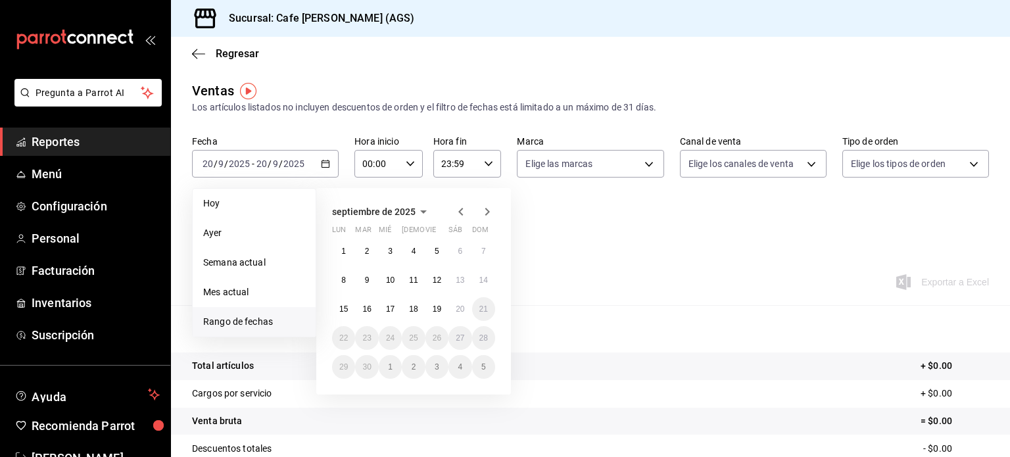
click at [384, 202] on div "septiembre de 2025 lun mar mié jue vie sáb dom 1 2 3 4 5 6 7 8 9 10 11 12 13 14…" at bounding box center [413, 291] width 195 height 206
click at [389, 214] on span "septiembre de 2025" at bounding box center [373, 211] width 83 height 11
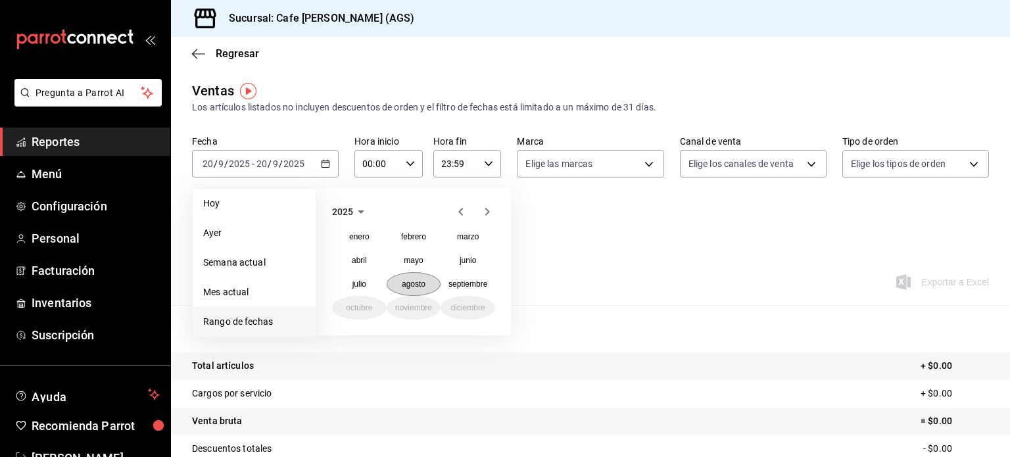
click at [423, 280] on abbr "agosto" at bounding box center [414, 283] width 24 height 9
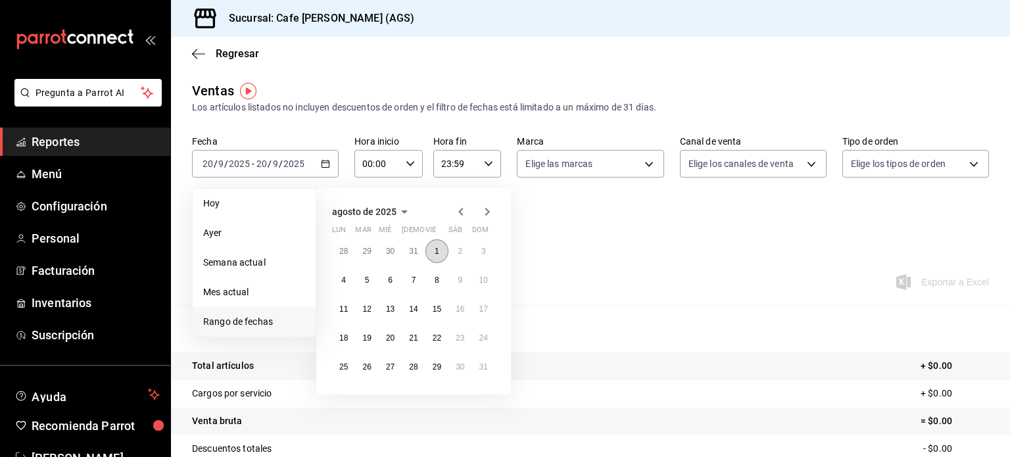
click at [434, 247] on abbr "1" at bounding box center [436, 250] width 5 height 9
click at [477, 357] on button "31" at bounding box center [483, 367] width 23 height 24
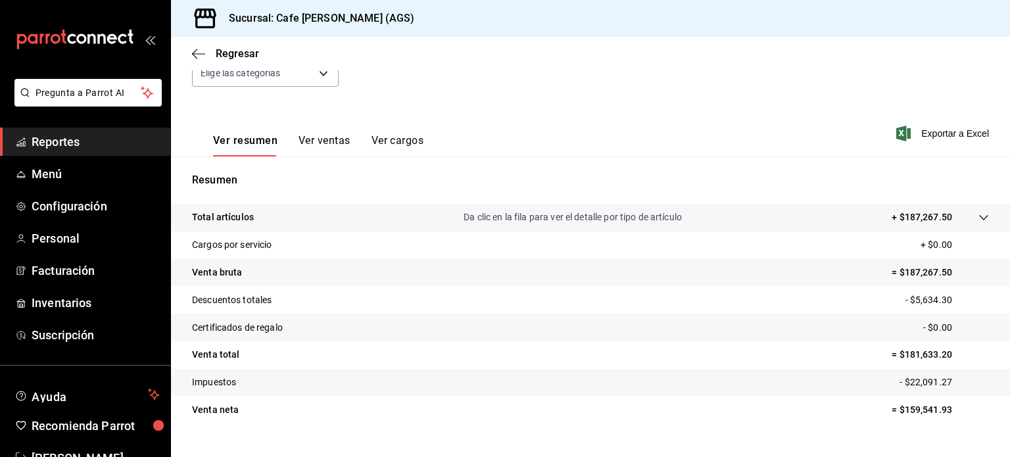
scroll to position [173, 0]
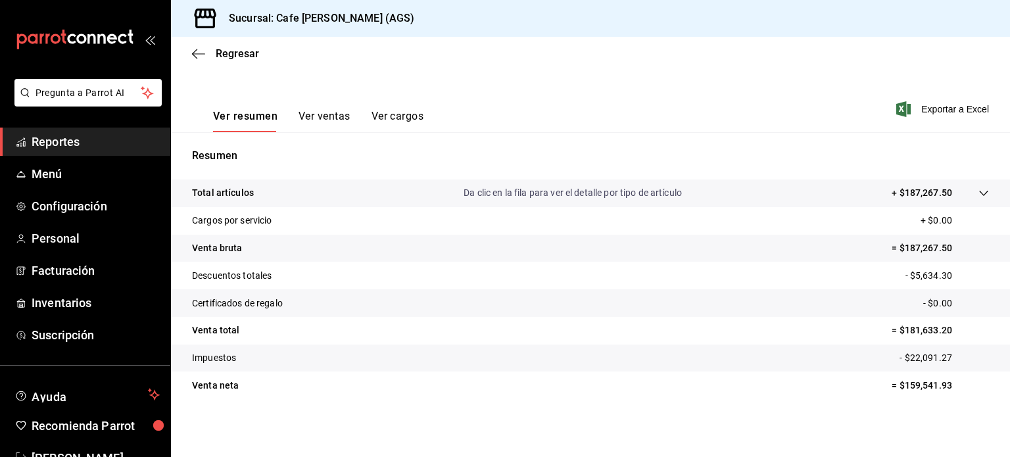
click at [337, 118] on button "Ver ventas" at bounding box center [324, 121] width 52 height 22
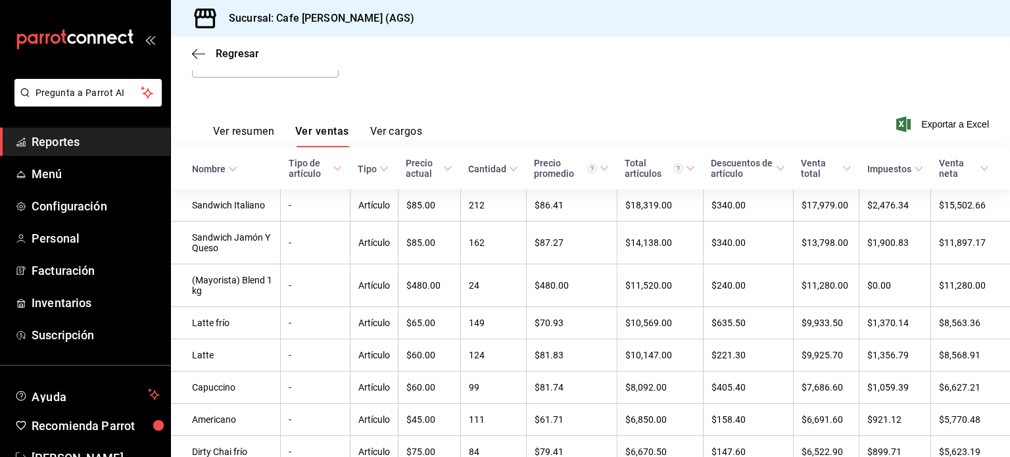
scroll to position [153, 0]
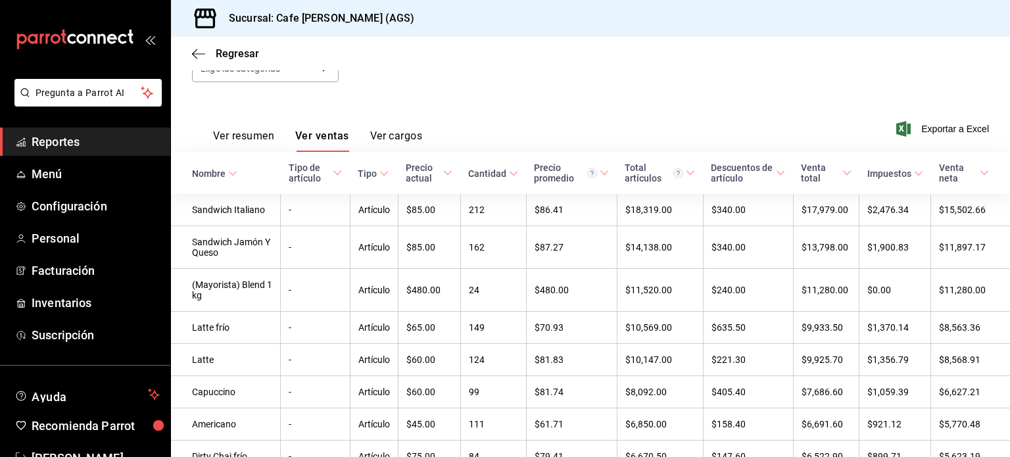
click at [246, 131] on button "Ver resumen" at bounding box center [243, 140] width 61 height 22
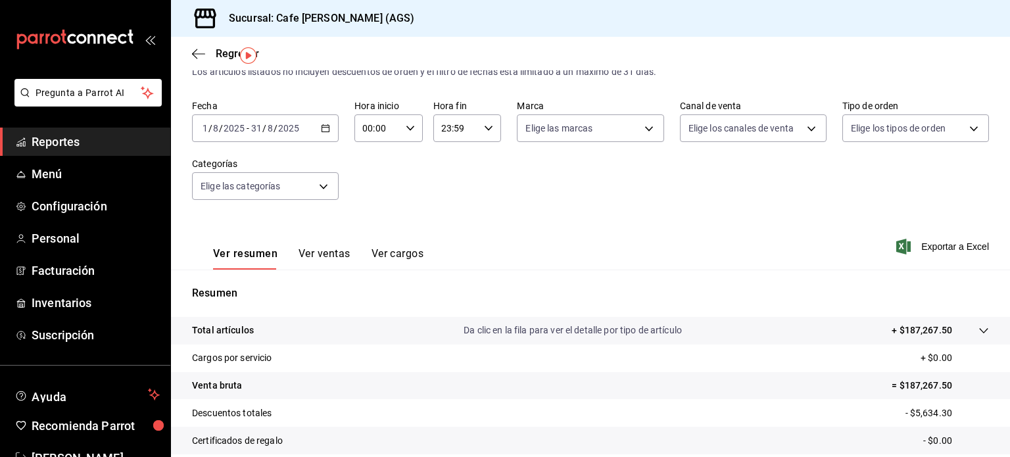
scroll to position [35, 0]
click at [197, 55] on icon "button" at bounding box center [198, 54] width 13 height 12
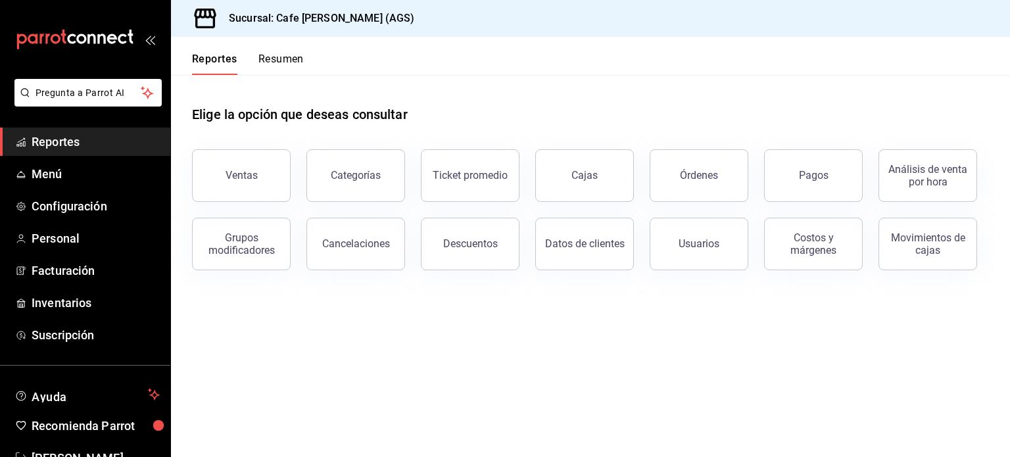
click at [492, 249] on div "Descuentos" at bounding box center [470, 243] width 55 height 12
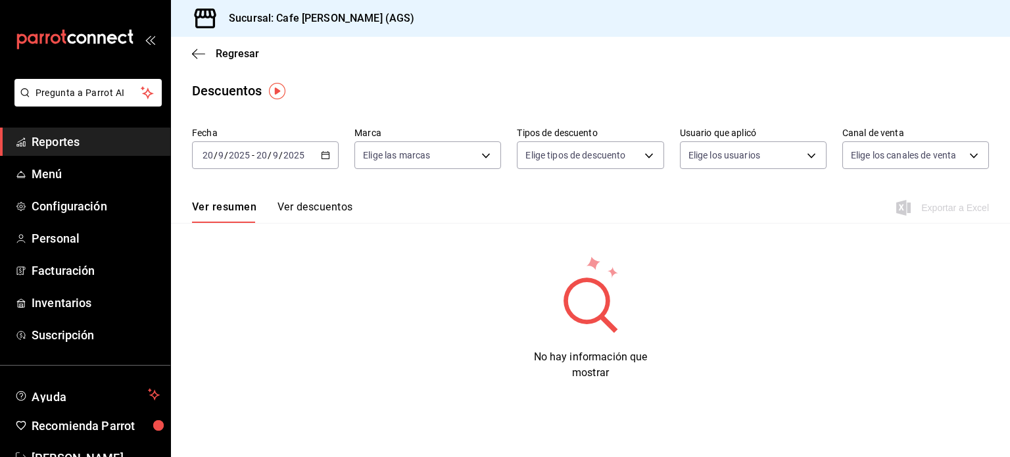
click at [329, 154] on \(Stroke\) "button" at bounding box center [325, 155] width 8 height 7
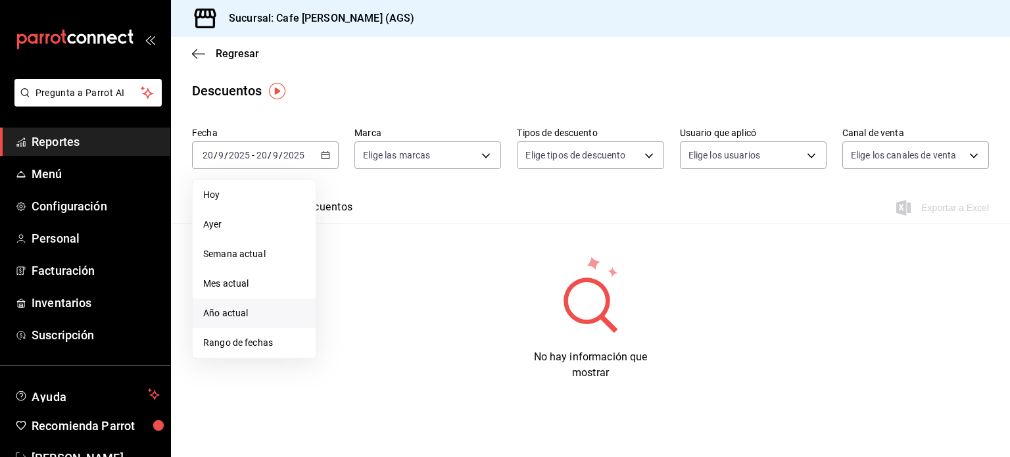
click at [239, 327] on li "Año actual" at bounding box center [254, 313] width 123 height 30
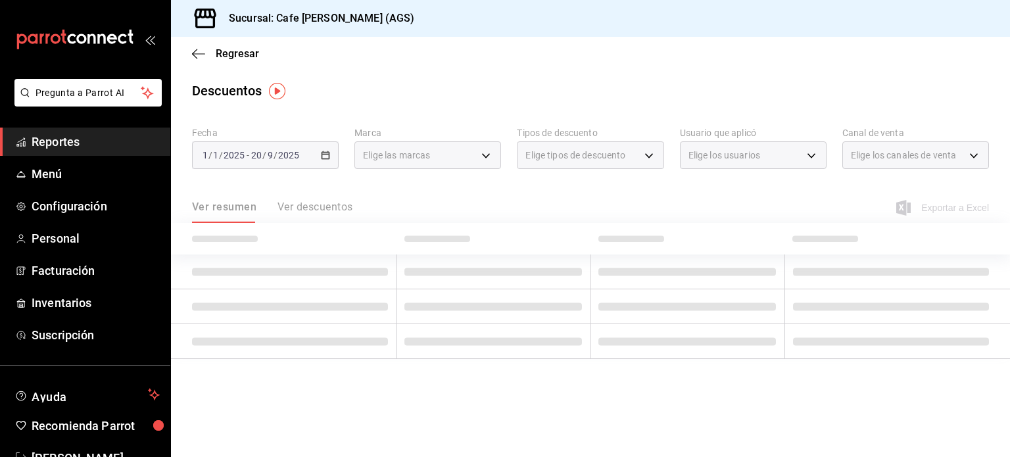
click at [310, 154] on div "2025-01-01 1 / 1 / 2025 - 2025-09-20 20 / 9 / 2025" at bounding box center [265, 155] width 147 height 28
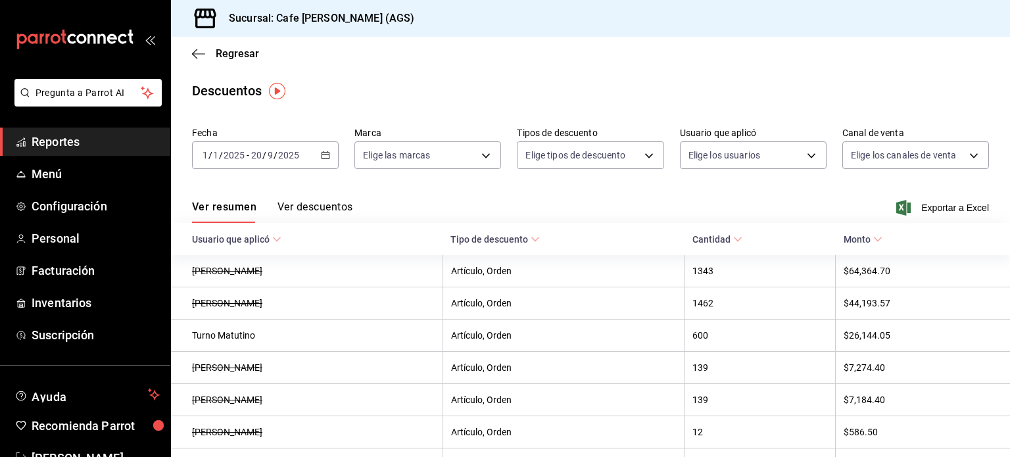
click at [285, 145] on div "2025-01-01 1 / 1 / 2025 - 2025-09-20 20 / 9 / 2025" at bounding box center [265, 155] width 147 height 28
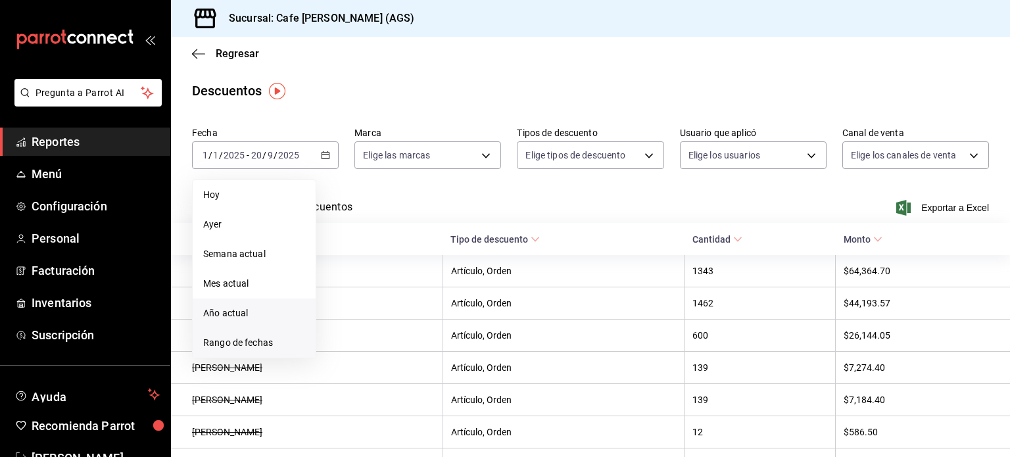
click at [270, 347] on span "Rango de fechas" at bounding box center [254, 343] width 102 height 14
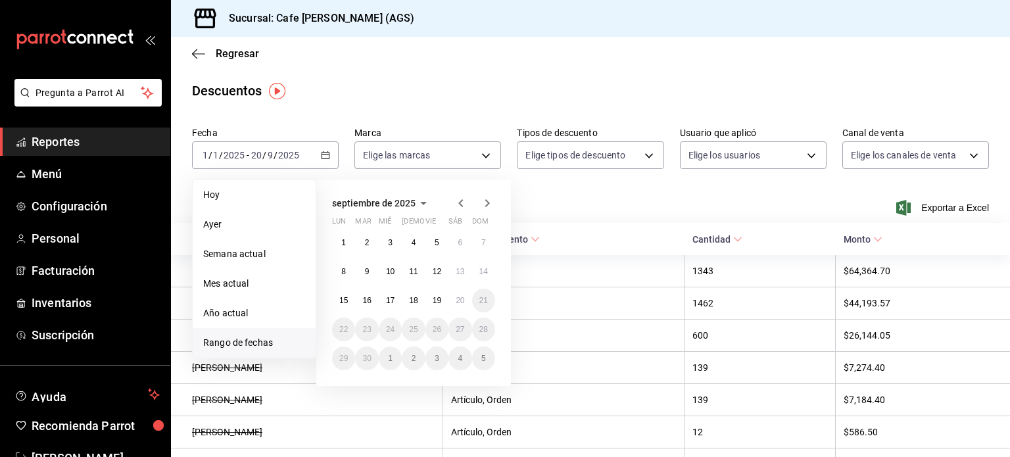
click at [403, 204] on span "septiembre de 2025" at bounding box center [373, 203] width 83 height 11
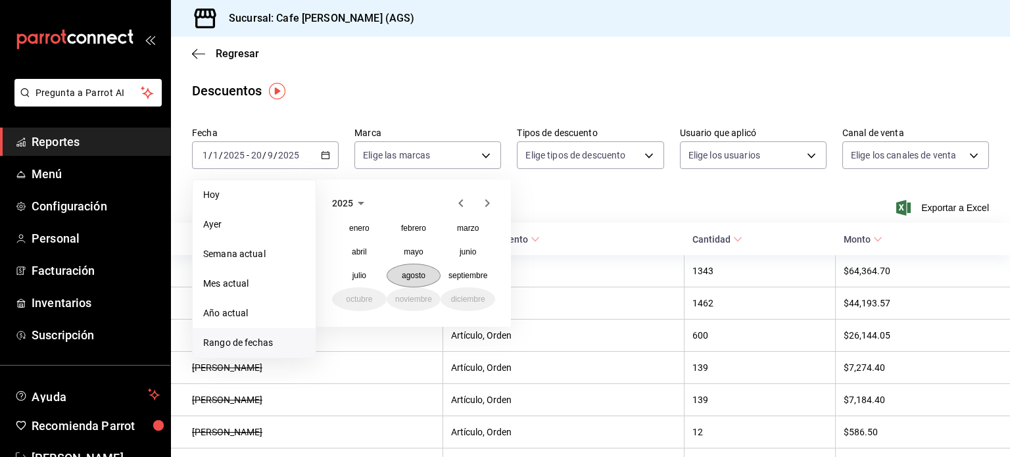
click at [417, 270] on button "agosto" at bounding box center [413, 276] width 55 height 24
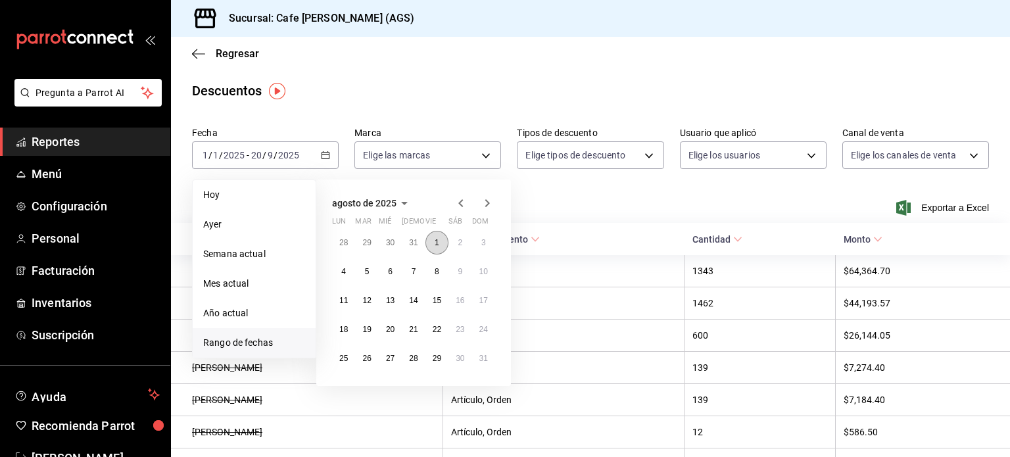
click at [444, 239] on button "1" at bounding box center [436, 243] width 23 height 24
click at [473, 360] on button "31" at bounding box center [483, 358] width 23 height 24
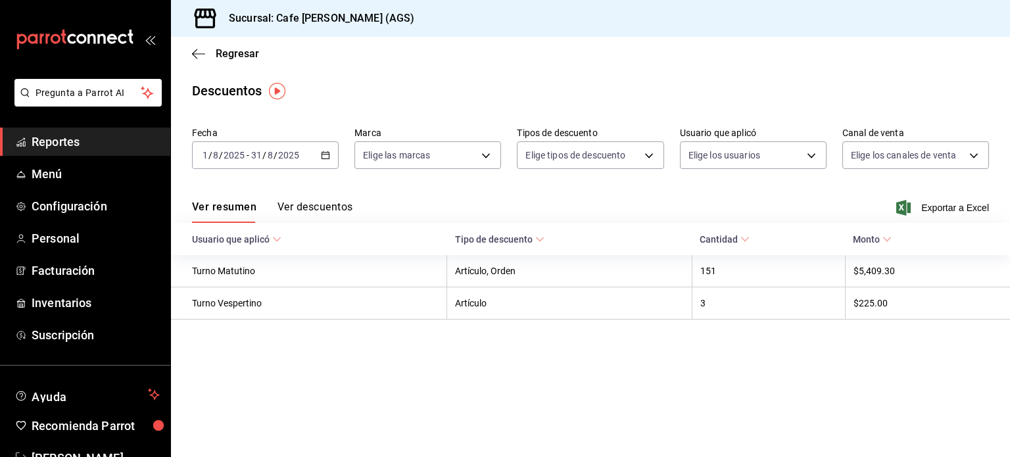
click at [326, 206] on button "Ver descuentos" at bounding box center [314, 211] width 75 height 22
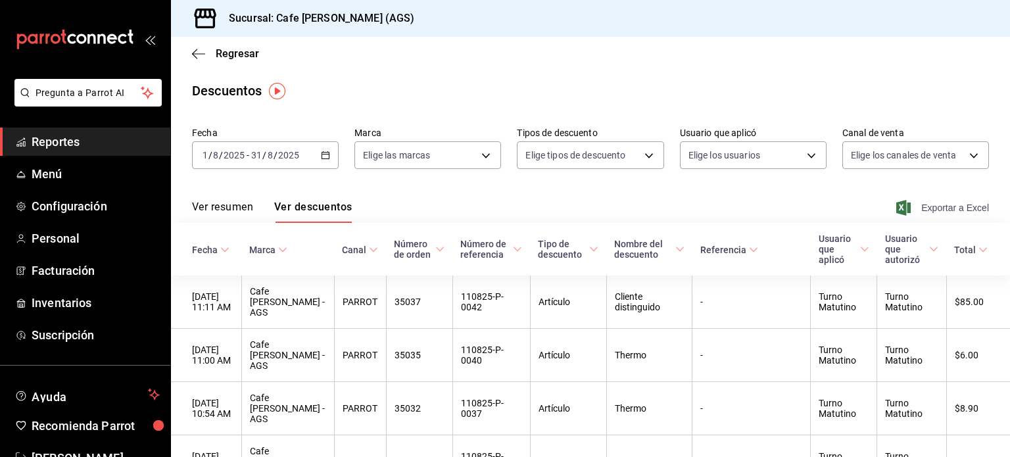
click at [951, 210] on span "Exportar a Excel" at bounding box center [943, 208] width 90 height 16
click at [213, 58] on span "Regresar" at bounding box center [225, 53] width 67 height 12
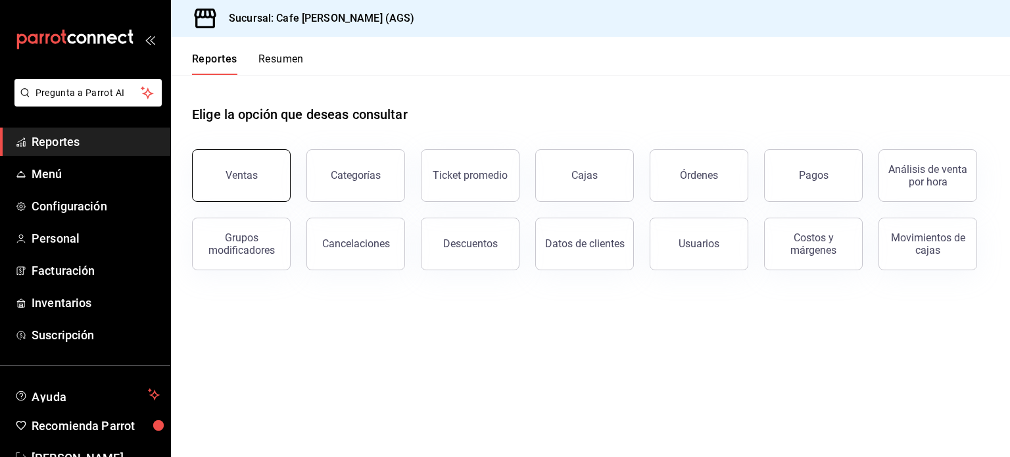
click at [258, 189] on button "Ventas" at bounding box center [241, 175] width 99 height 53
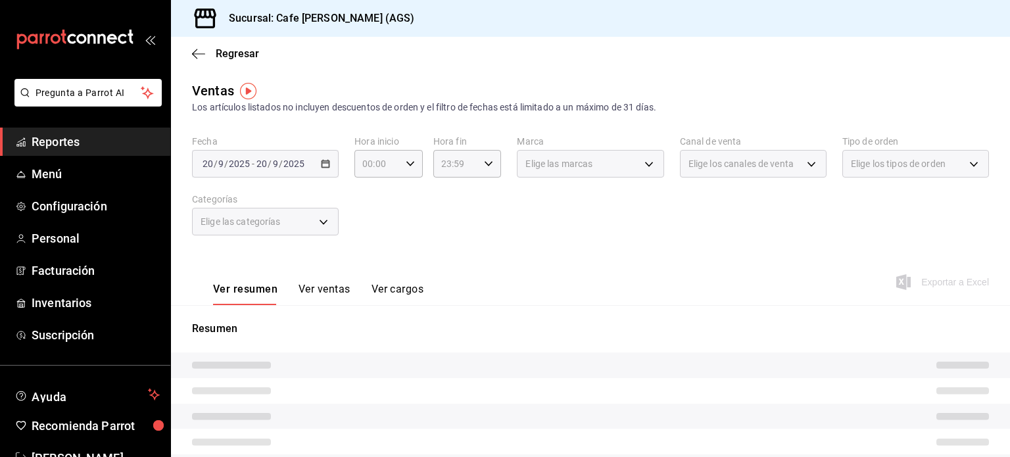
click at [308, 160] on div "2025-09-20 20 / 9 / 2025 - 2025-09-20 20 / 9 / 2025" at bounding box center [265, 164] width 147 height 28
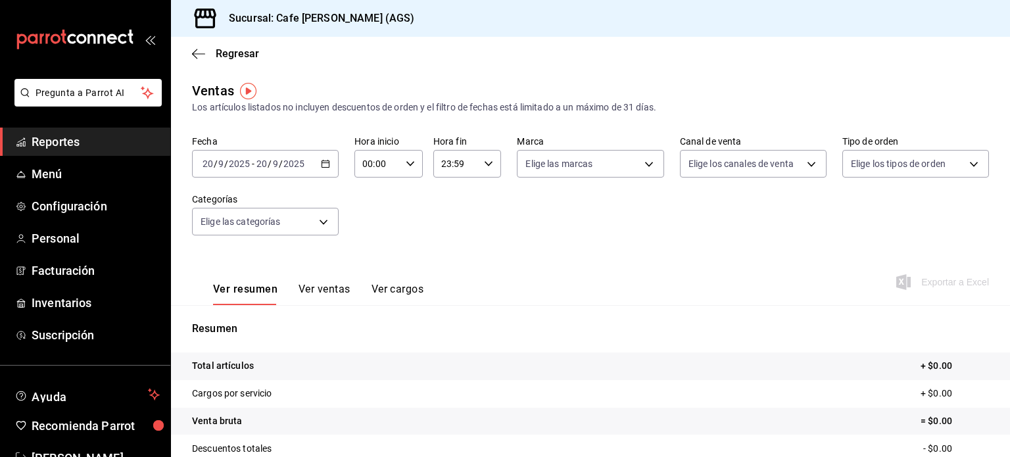
click at [324, 168] on icon "button" at bounding box center [325, 163] width 9 height 9
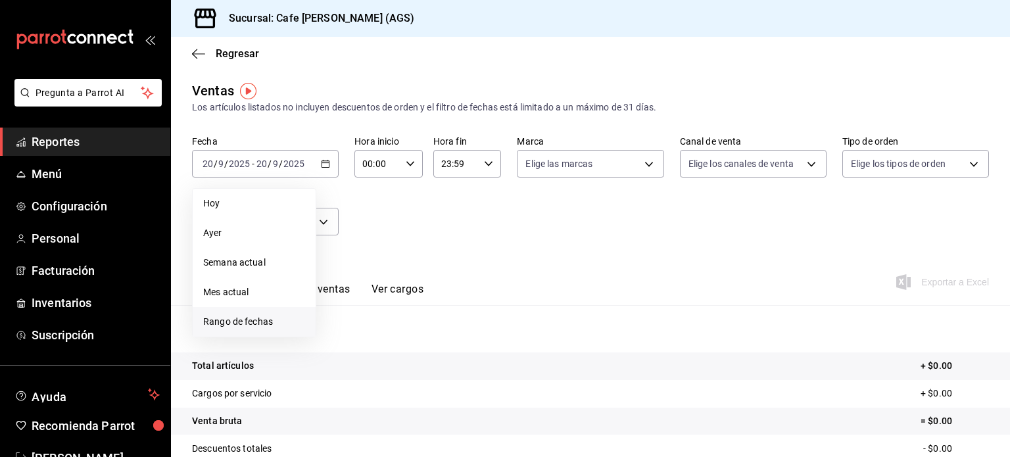
click at [271, 317] on span "Rango de fechas" at bounding box center [254, 322] width 102 height 14
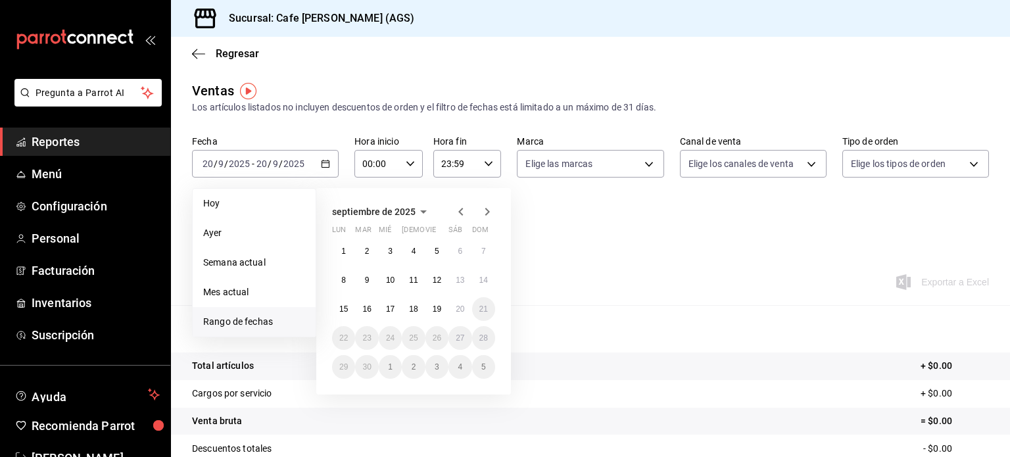
click at [415, 215] on icon "button" at bounding box center [423, 212] width 16 height 16
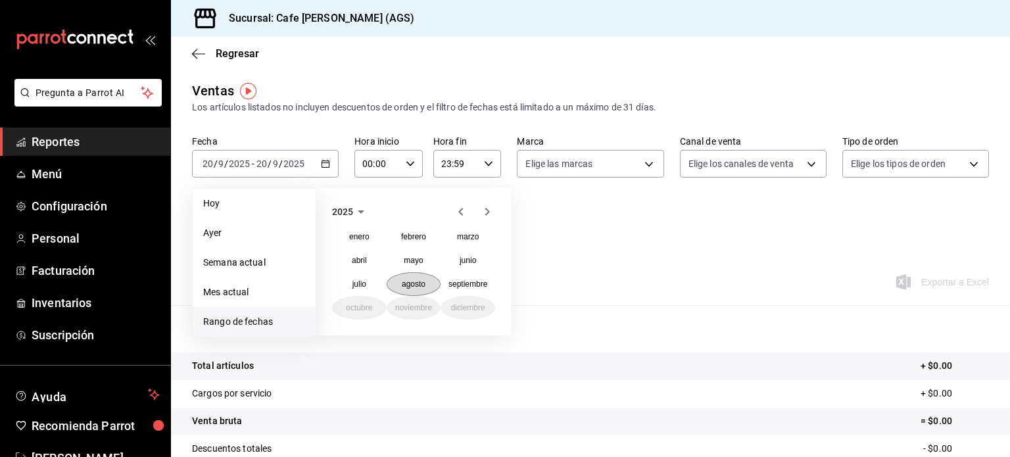
click at [427, 286] on button "agosto" at bounding box center [413, 284] width 55 height 24
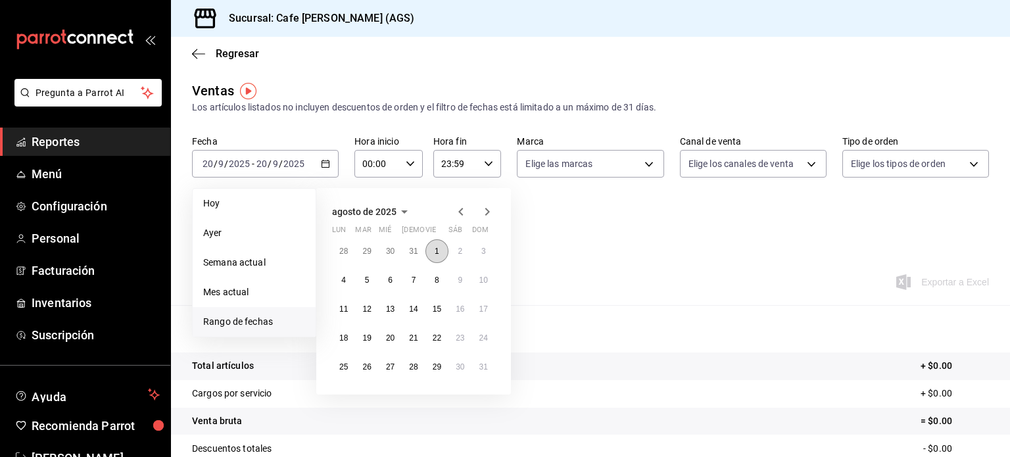
click at [436, 246] on abbr "1" at bounding box center [436, 250] width 5 height 9
click at [488, 367] on button "31" at bounding box center [483, 367] width 23 height 24
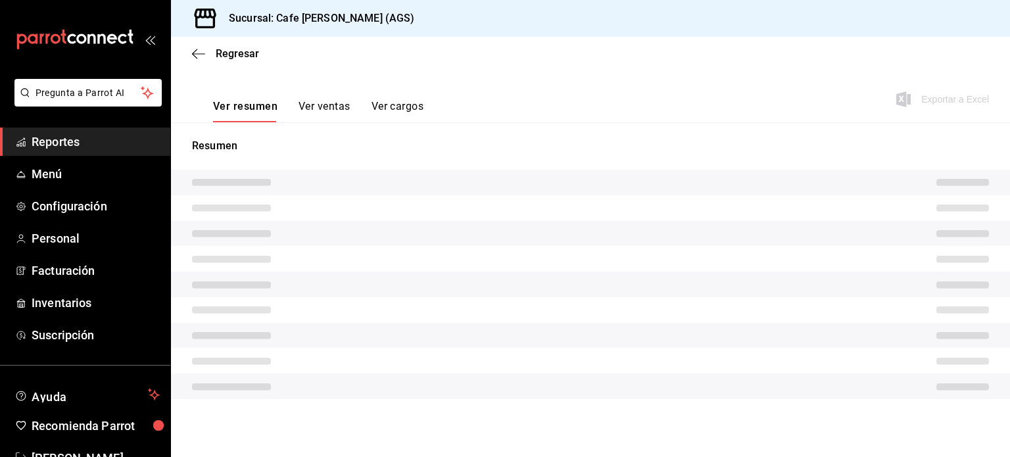
scroll to position [173, 0]
